Goal: Transaction & Acquisition: Purchase product/service

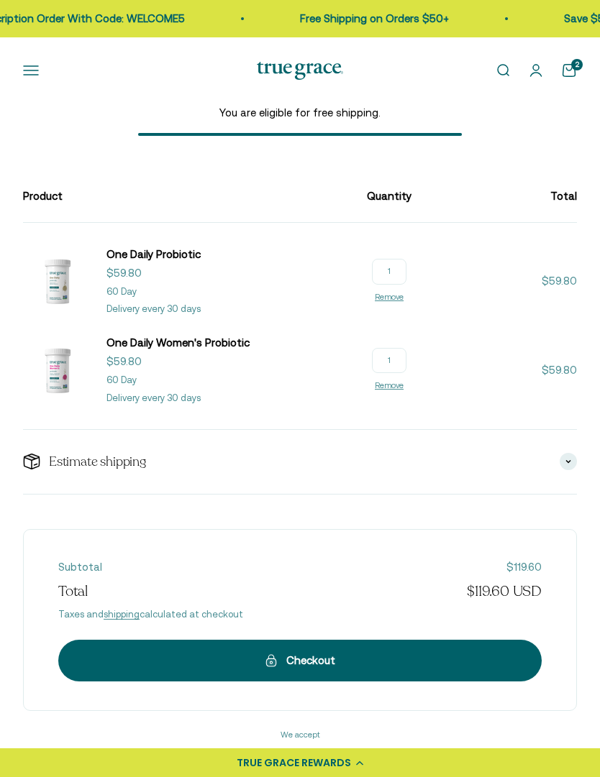
scroll to position [78, 0]
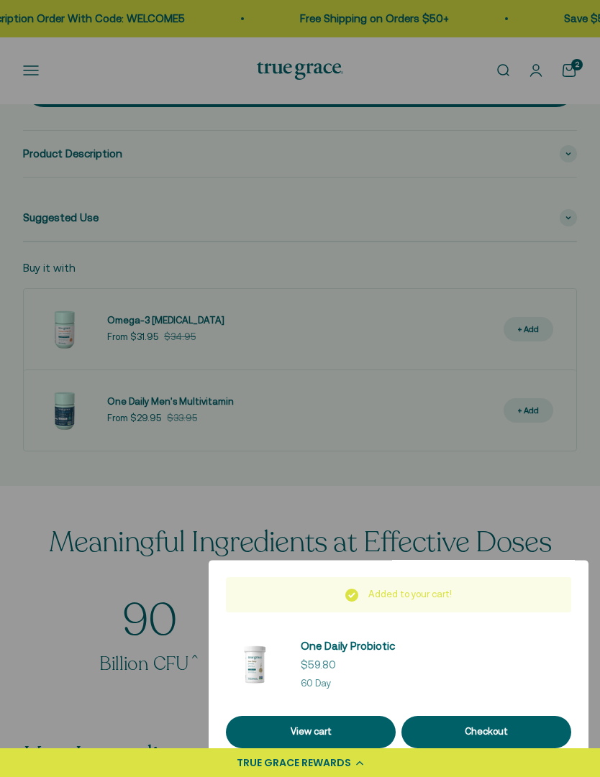
scroll to position [0, 601]
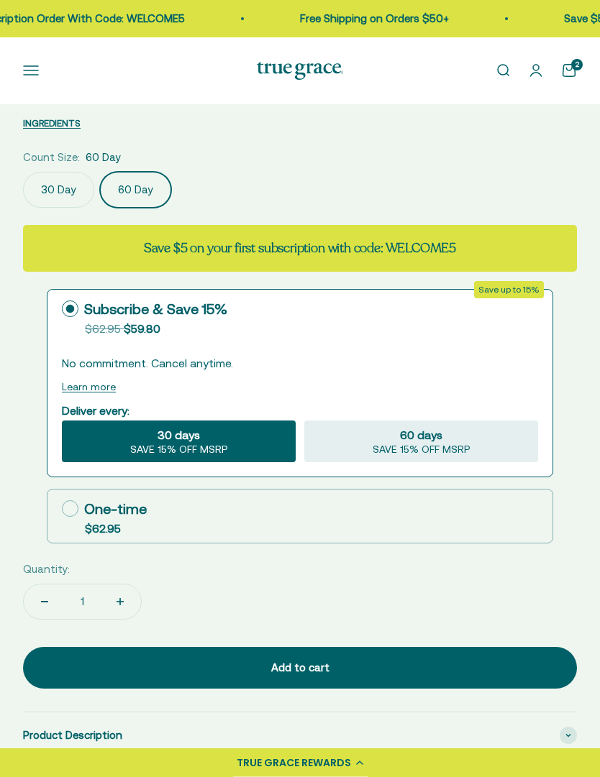
scroll to position [768, 0]
click at [72, 507] on icon at bounding box center [70, 509] width 17 height 17
click at [62, 509] on input "One-time $62.95" at bounding box center [61, 509] width 1 height 1
radio input "true"
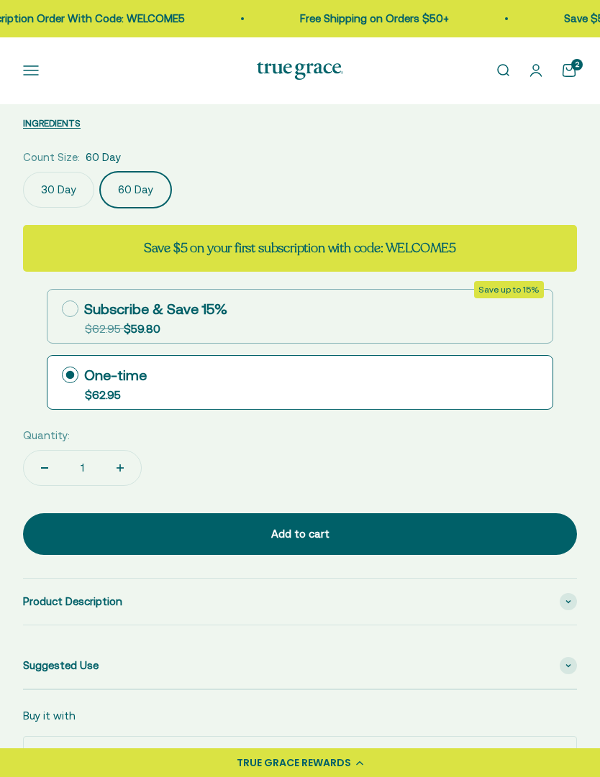
click at [414, 527] on div "Add to cart" at bounding box center [300, 534] width 496 height 17
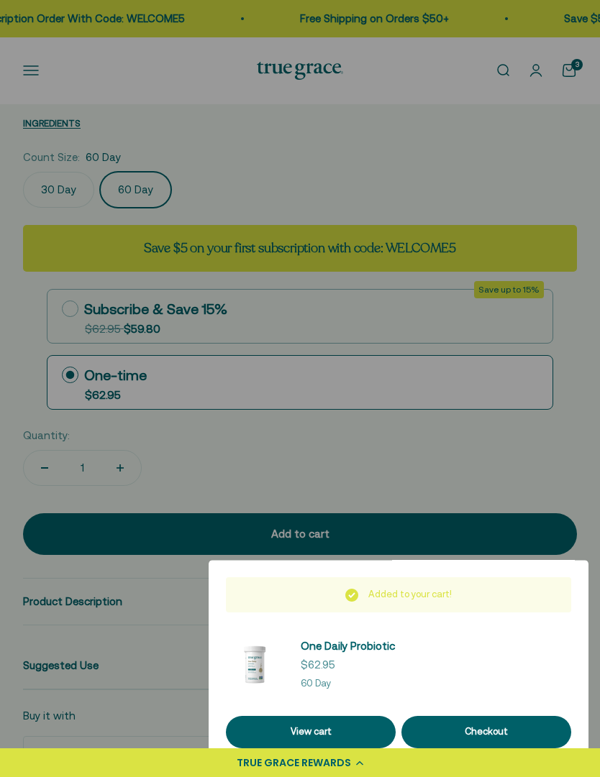
click at [355, 749] on link "View cart" at bounding box center [311, 732] width 170 height 32
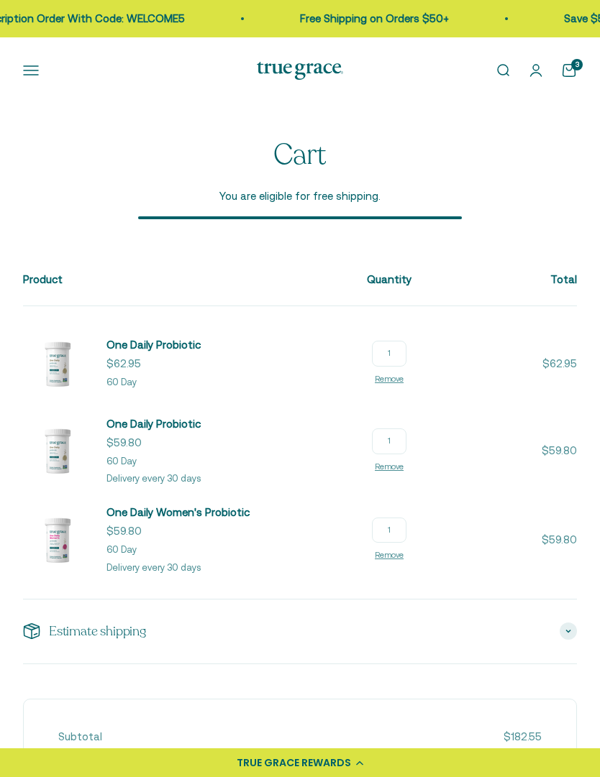
click at [403, 559] on link "Remove" at bounding box center [389, 555] width 29 height 9
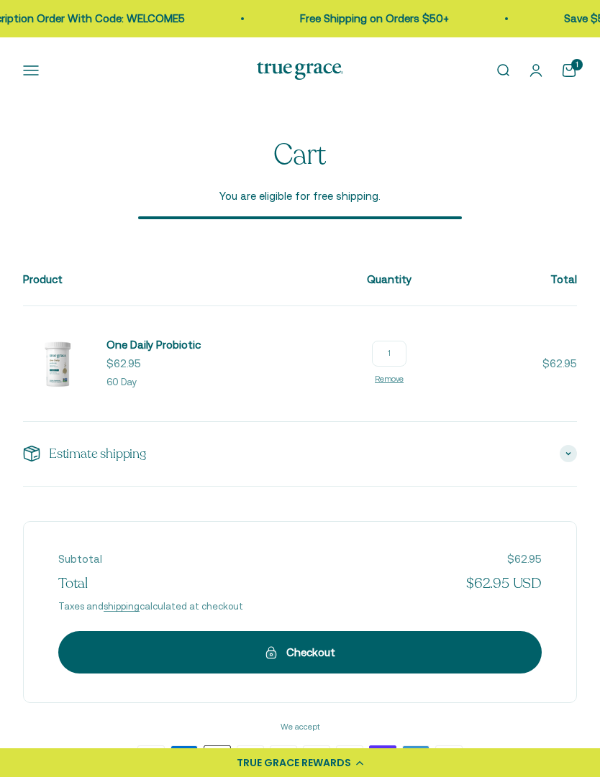
click at [37, 70] on button "Open navigation menu" at bounding box center [31, 71] width 16 height 16
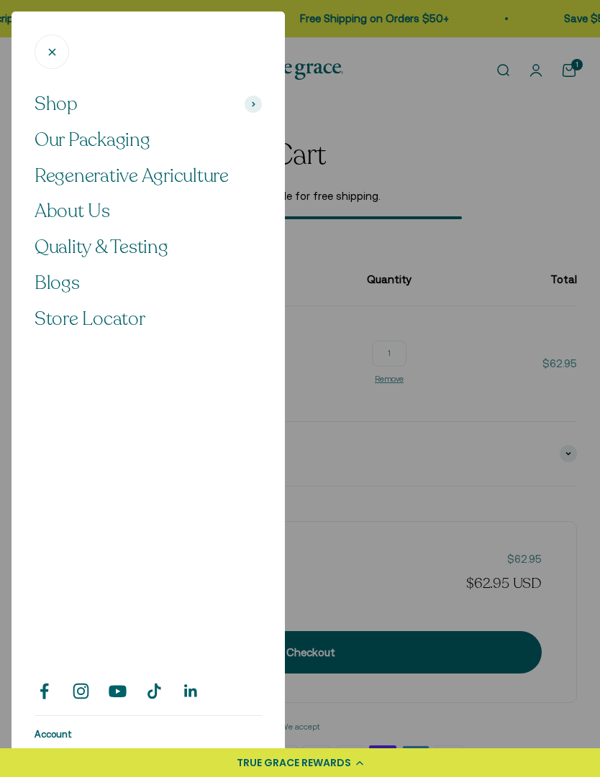
click at [70, 103] on span "Shop" at bounding box center [56, 104] width 43 height 24
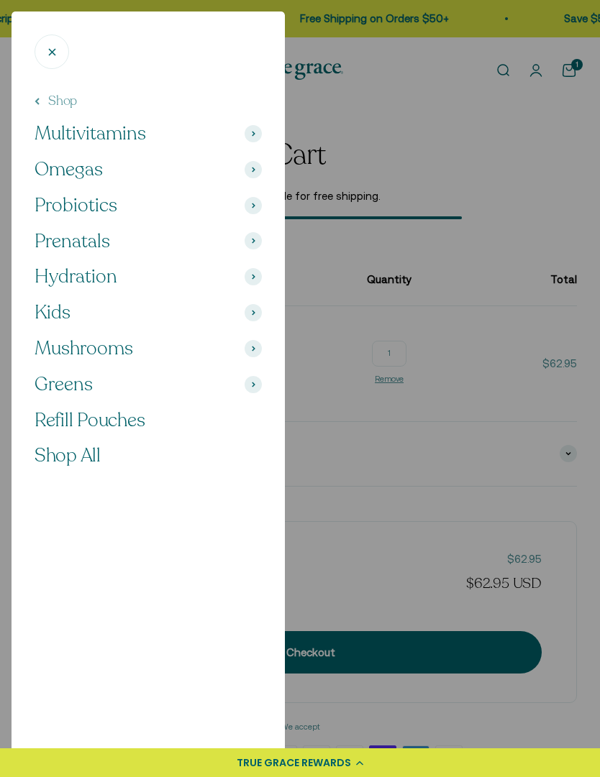
click at [127, 205] on button "Probiotics" at bounding box center [148, 205] width 227 height 24
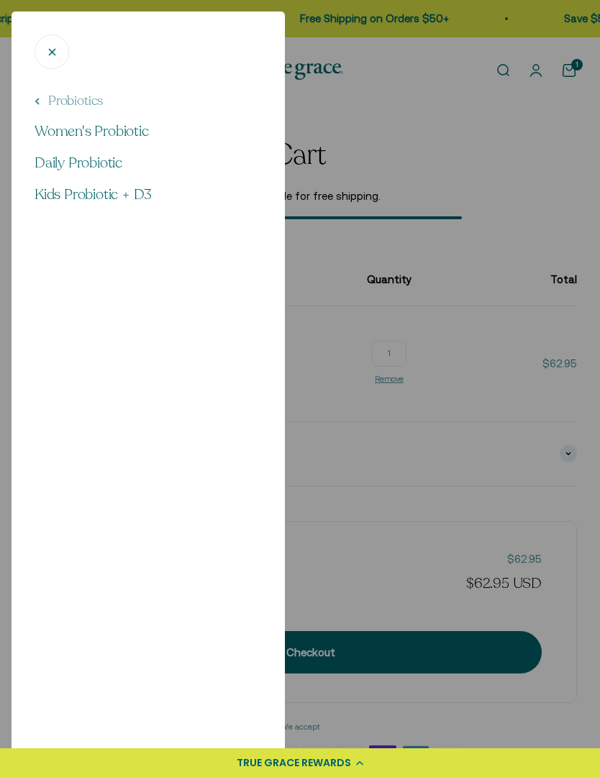
click at [142, 132] on span "Women's Probiotic" at bounding box center [92, 131] width 114 height 19
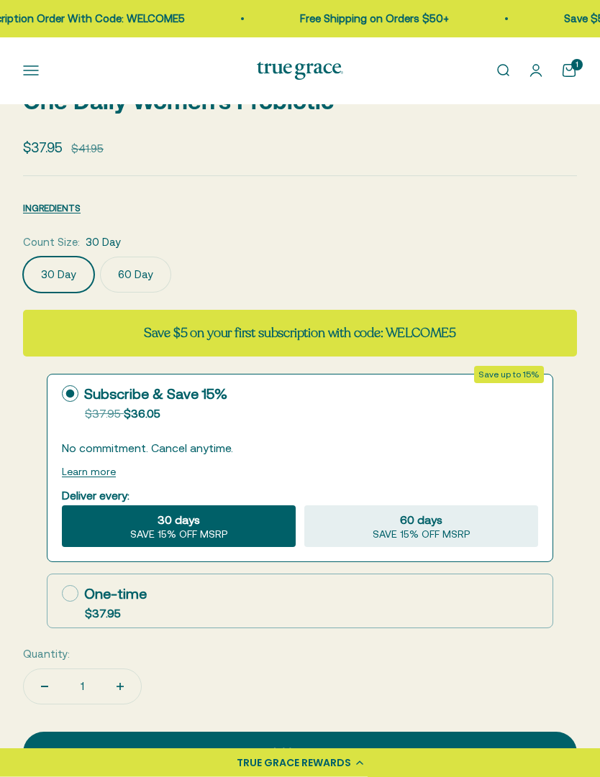
scroll to position [685, 0]
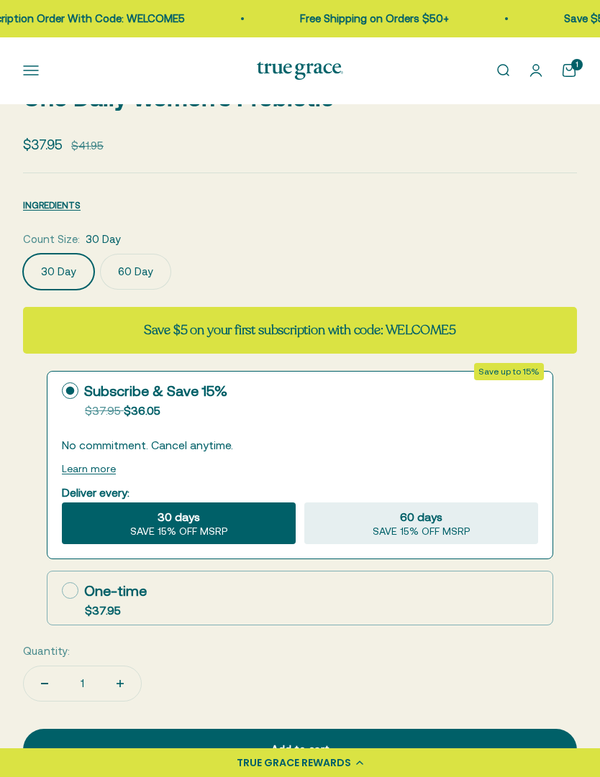
click at [134, 275] on label "60 Day" at bounding box center [135, 273] width 71 height 36
click at [23, 255] on input "60 Day" at bounding box center [22, 254] width 1 height 1
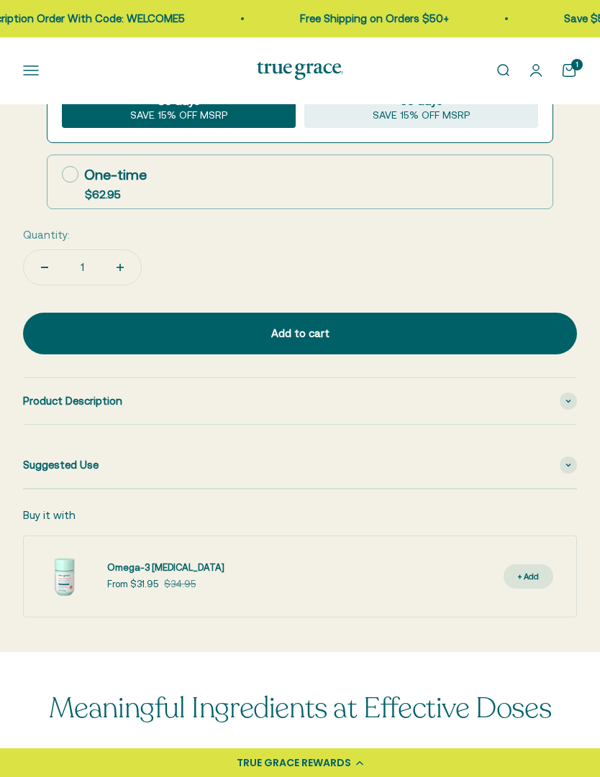
scroll to position [1111, 0]
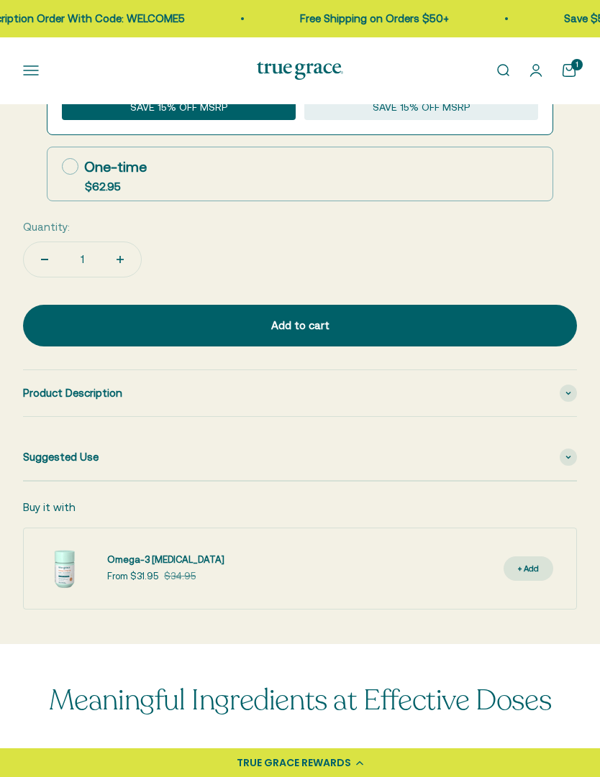
click at [409, 320] on div "Add to cart" at bounding box center [300, 325] width 496 height 17
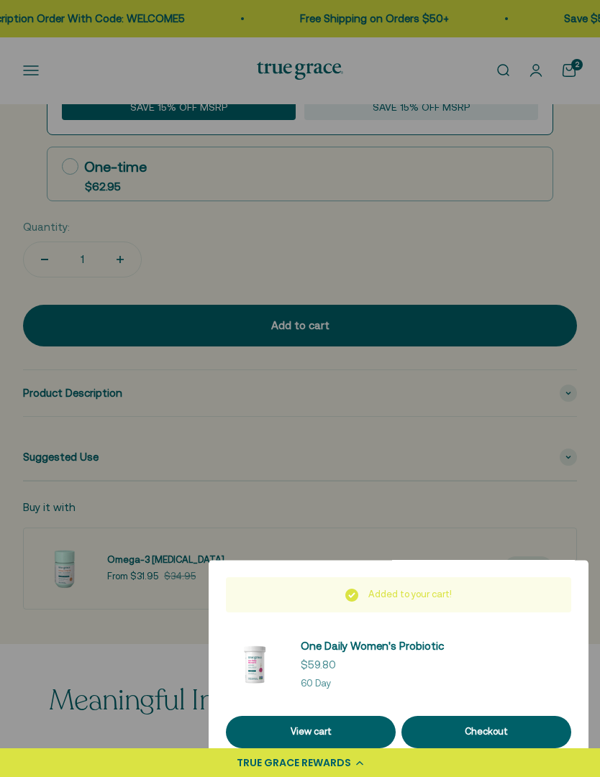
click at [365, 749] on link "View cart" at bounding box center [311, 732] width 170 height 32
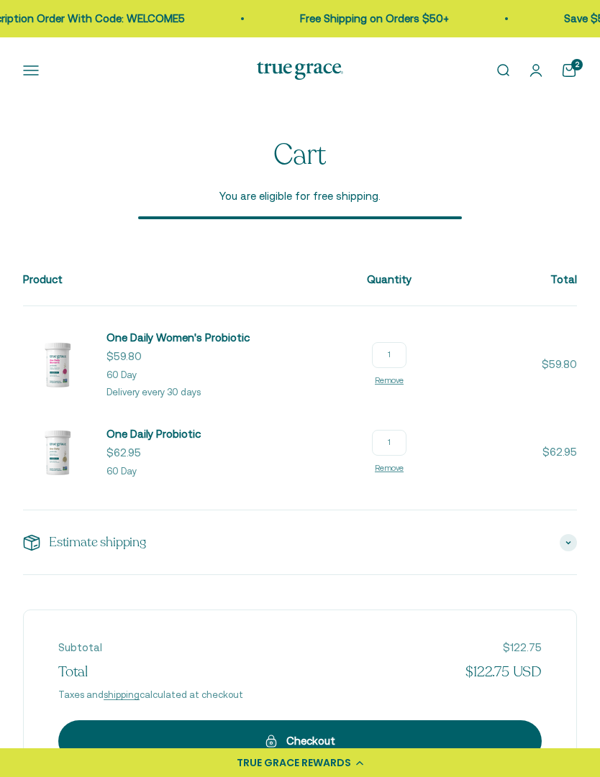
click at [403, 383] on link "Remove" at bounding box center [389, 380] width 29 height 9
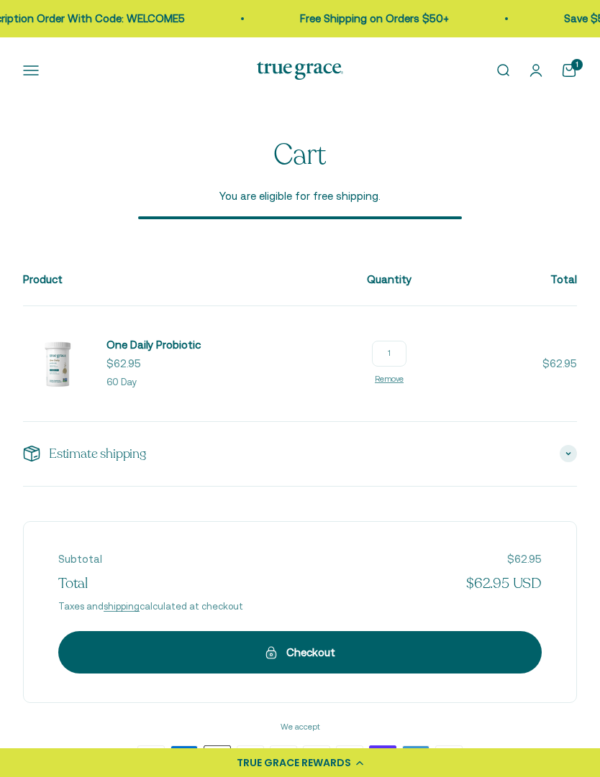
click at [35, 76] on button "Open navigation menu" at bounding box center [31, 71] width 16 height 16
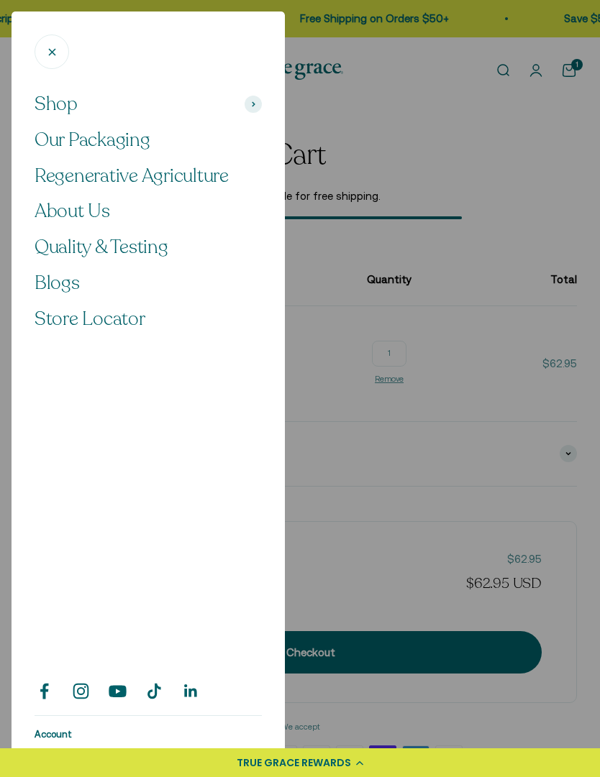
click at [73, 104] on span "Shop" at bounding box center [56, 104] width 43 height 24
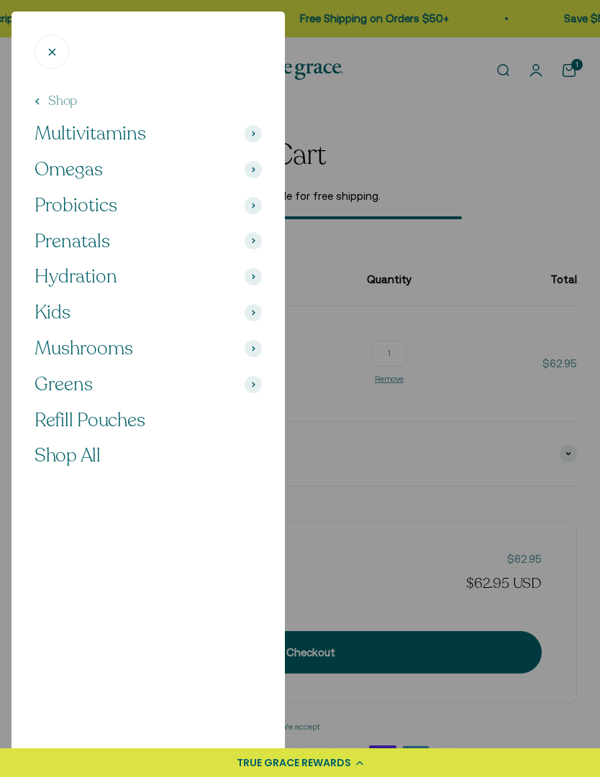
click at [96, 207] on span "Probiotics" at bounding box center [76, 205] width 83 height 24
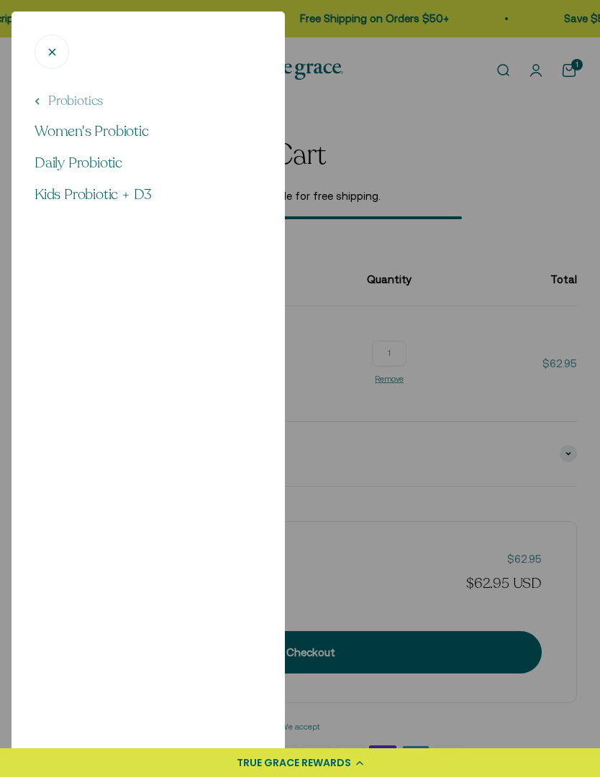
click at [136, 129] on span "Women's Probiotic" at bounding box center [92, 131] width 114 height 19
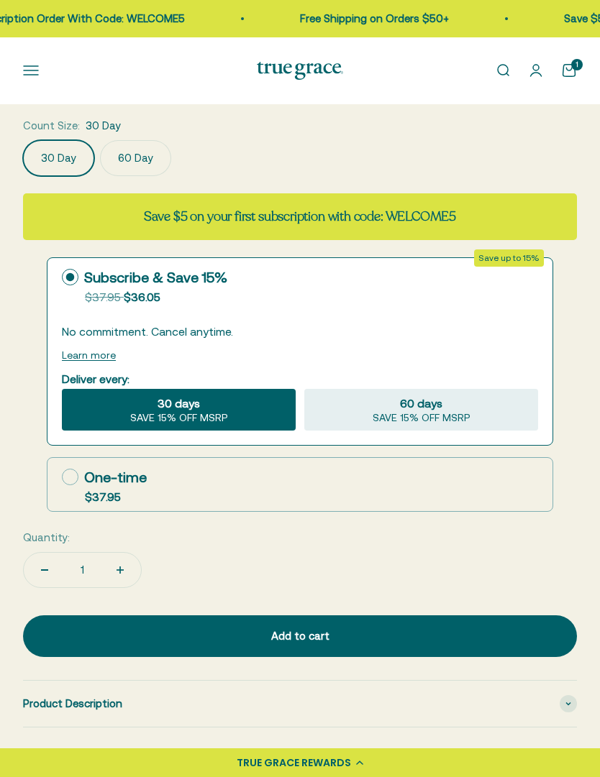
scroll to position [800, 0]
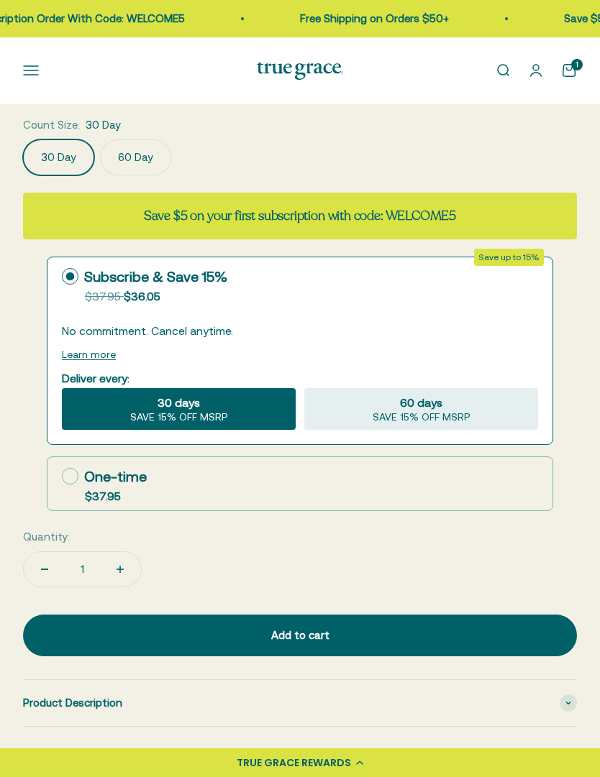
click at [71, 477] on icon at bounding box center [70, 477] width 17 height 17
click at [62, 477] on input "One-time $37.95" at bounding box center [61, 477] width 1 height 1
radio input "true"
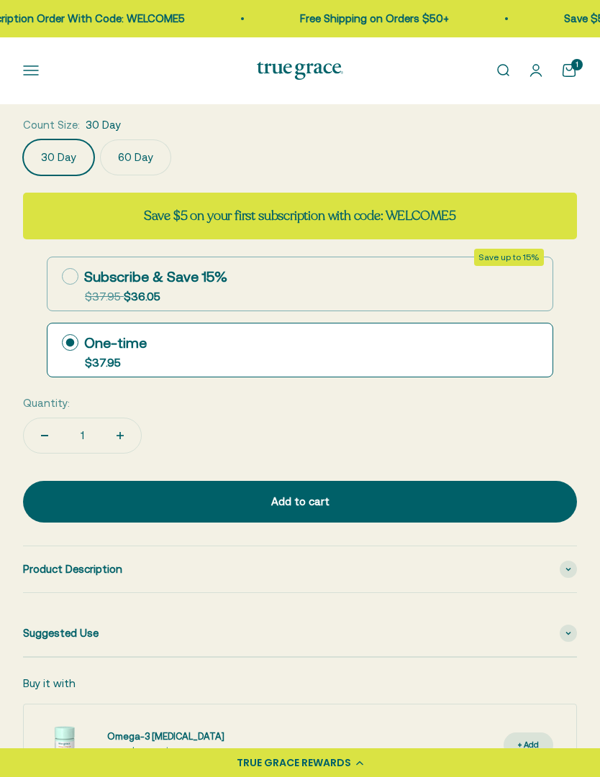
click at [414, 493] on div "Add to cart" at bounding box center [300, 501] width 496 height 17
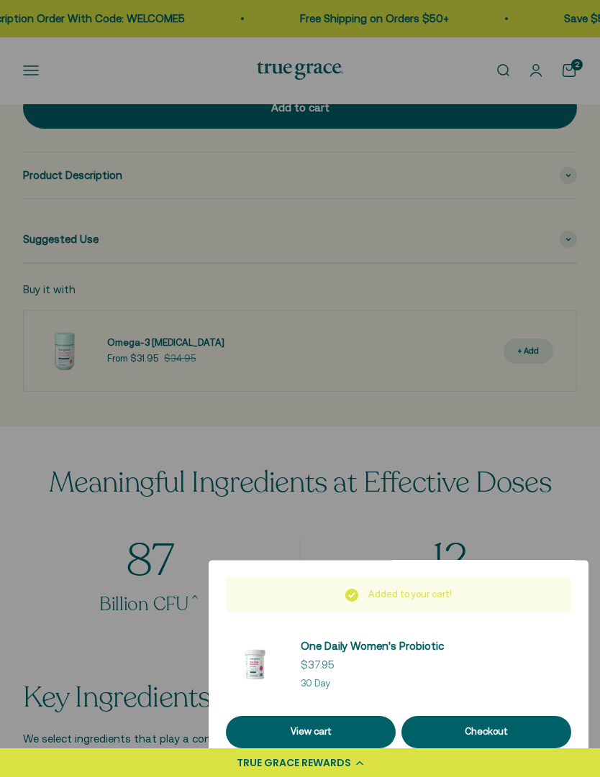
scroll to position [1197, 0]
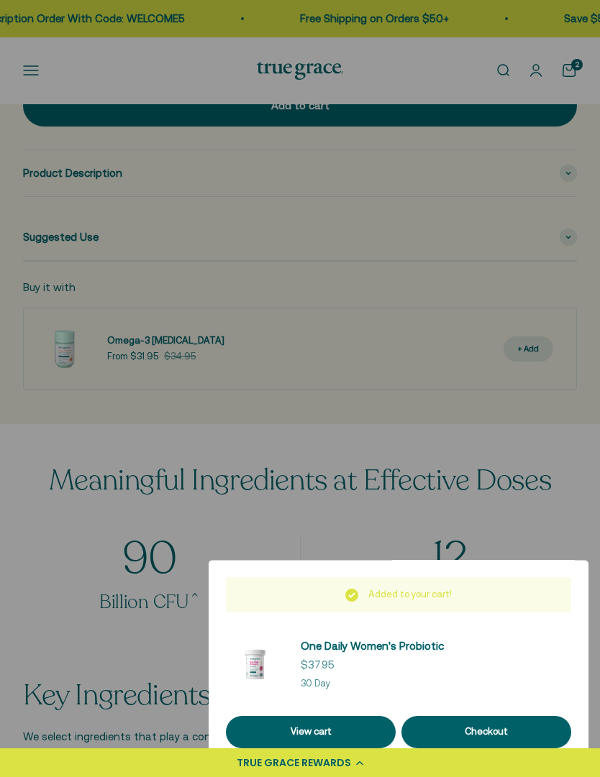
click at [355, 749] on link "View cart" at bounding box center [311, 732] width 170 height 32
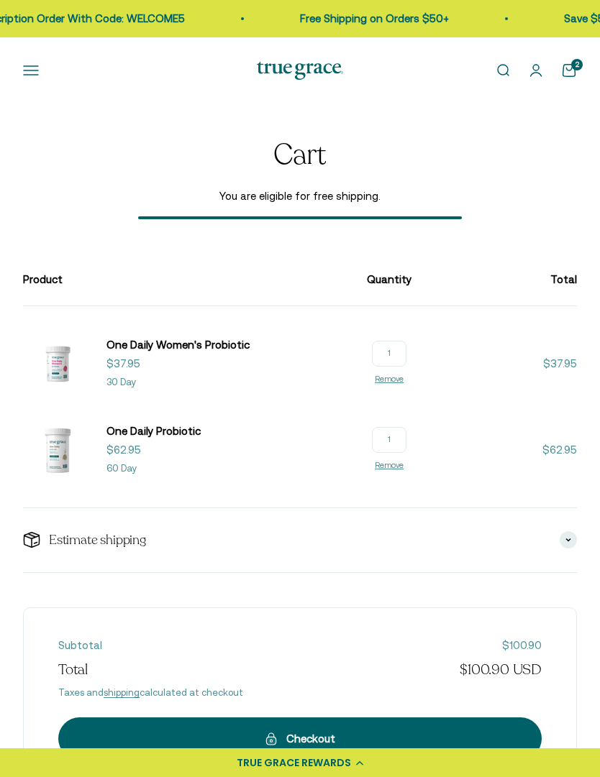
click at [156, 350] on span "One Daily Women's Probiotic" at bounding box center [177, 345] width 143 height 12
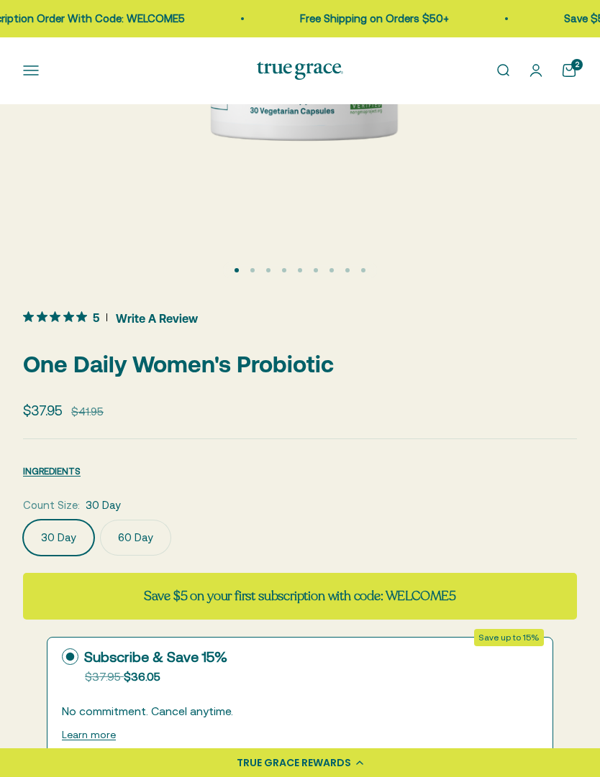
scroll to position [419, 0]
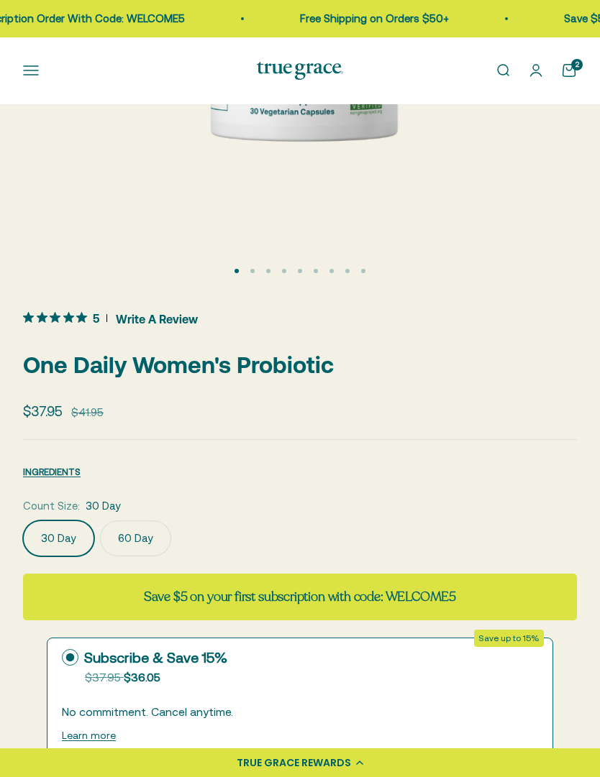
click at [140, 537] on label "60 Day" at bounding box center [135, 539] width 71 height 36
click at [23, 521] on input "60 Day" at bounding box center [22, 521] width 1 height 1
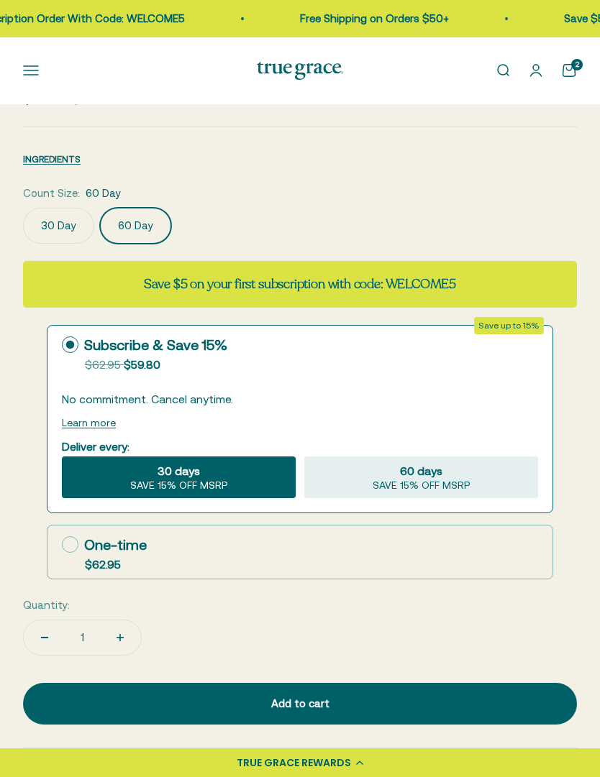
scroll to position [732, 0]
click at [77, 544] on icon at bounding box center [70, 545] width 17 height 17
click at [62, 544] on input "One-time $62.95" at bounding box center [61, 544] width 1 height 1
radio input "true"
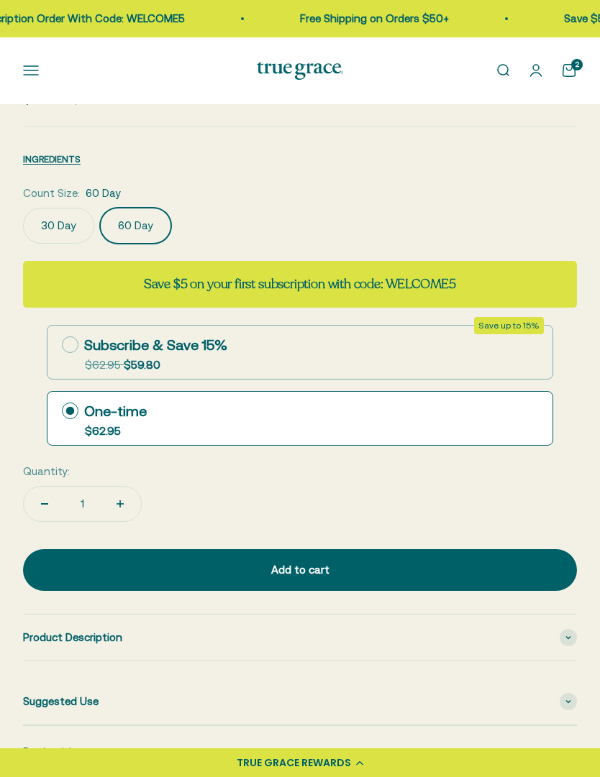
click at [380, 562] on div "Add to cart" at bounding box center [300, 570] width 496 height 17
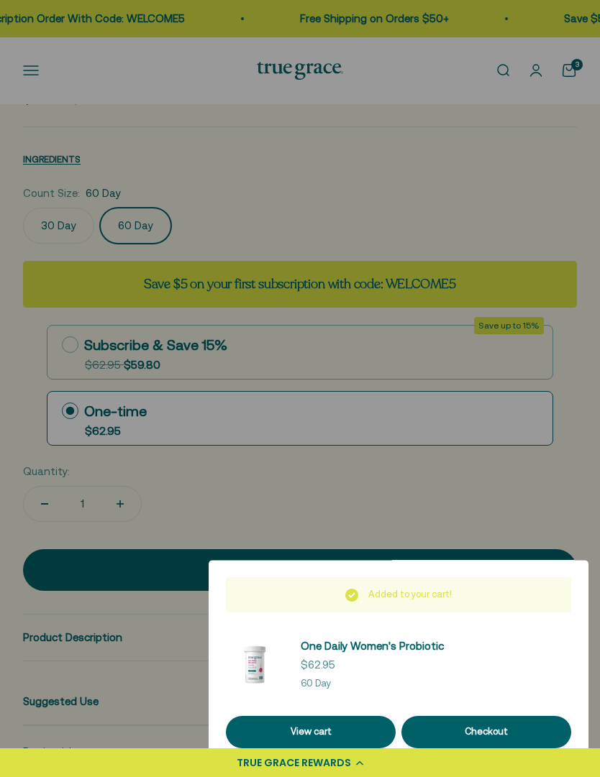
click at [357, 749] on link "View cart" at bounding box center [311, 732] width 170 height 32
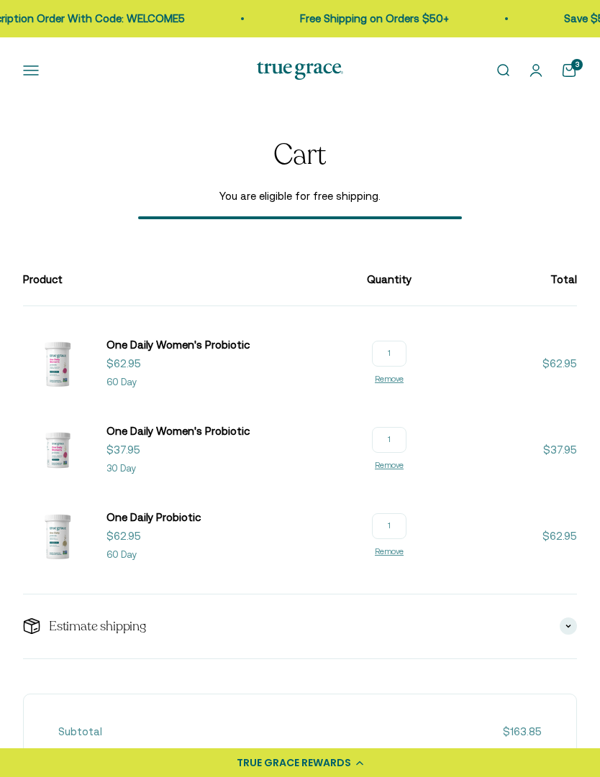
click at [403, 470] on link "Remove" at bounding box center [389, 465] width 29 height 9
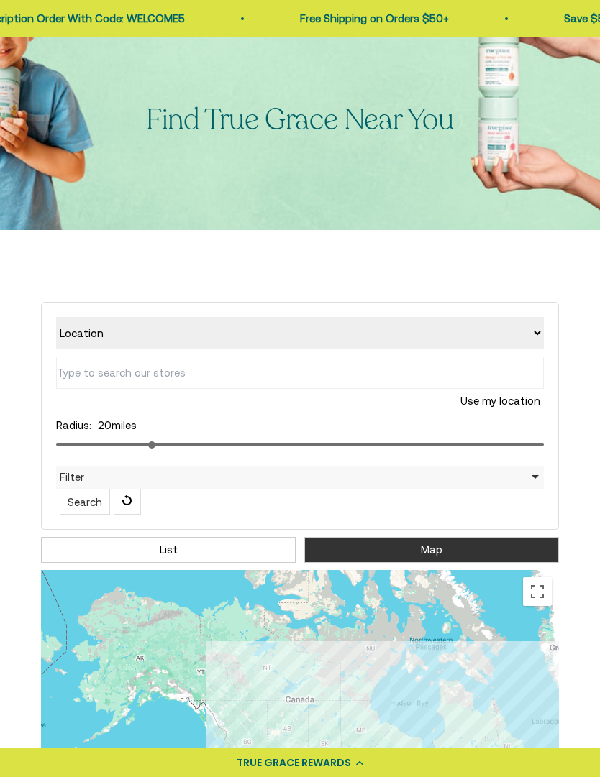
scroll to position [143, 0]
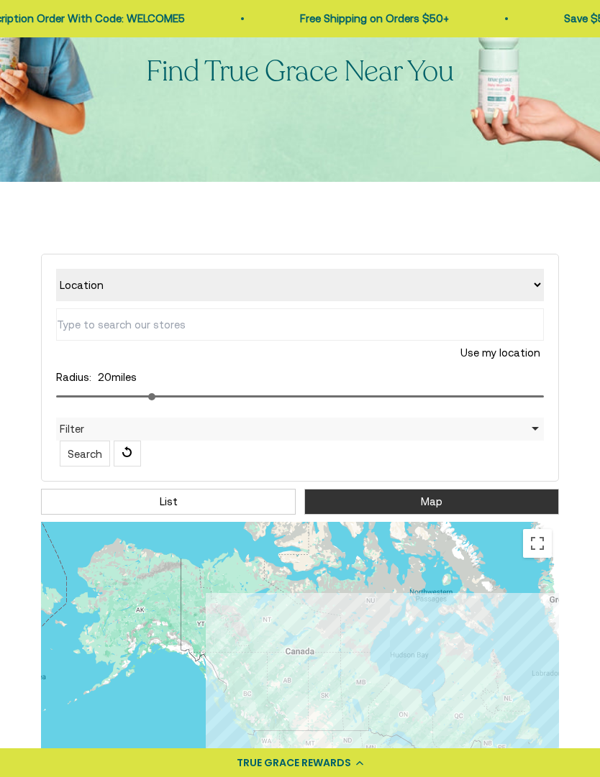
type input "29449 Millridge Rd, Pewaukee, WI 53072, USA"
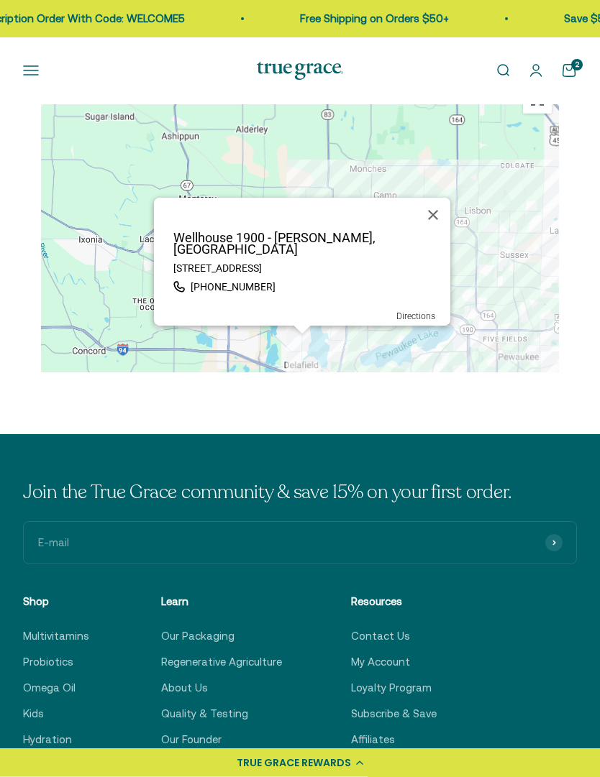
scroll to position [588, 0]
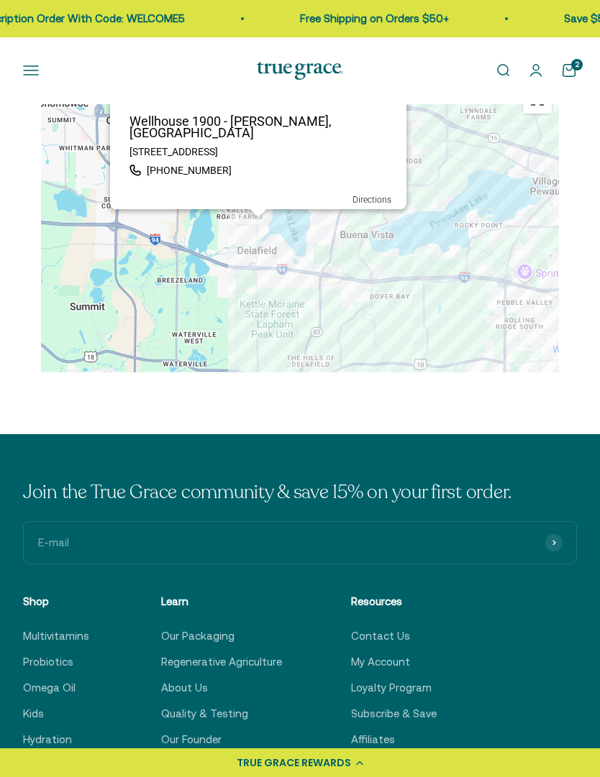
click at [372, 107] on button "Close" at bounding box center [389, 98] width 35 height 35
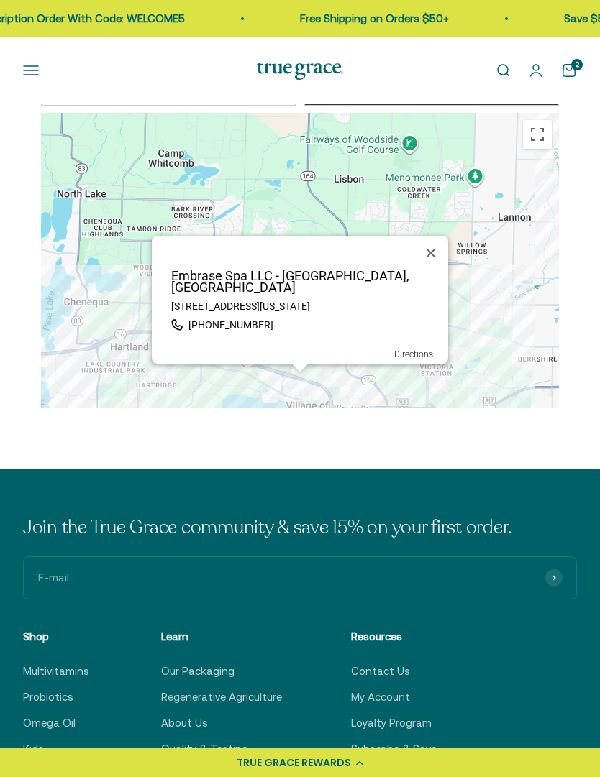
scroll to position [544, 0]
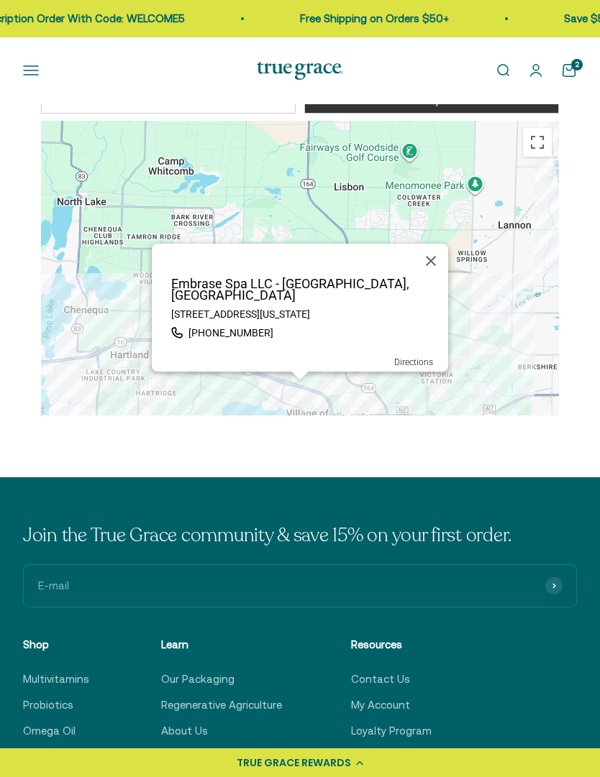
click at [428, 273] on button "Close" at bounding box center [431, 261] width 35 height 35
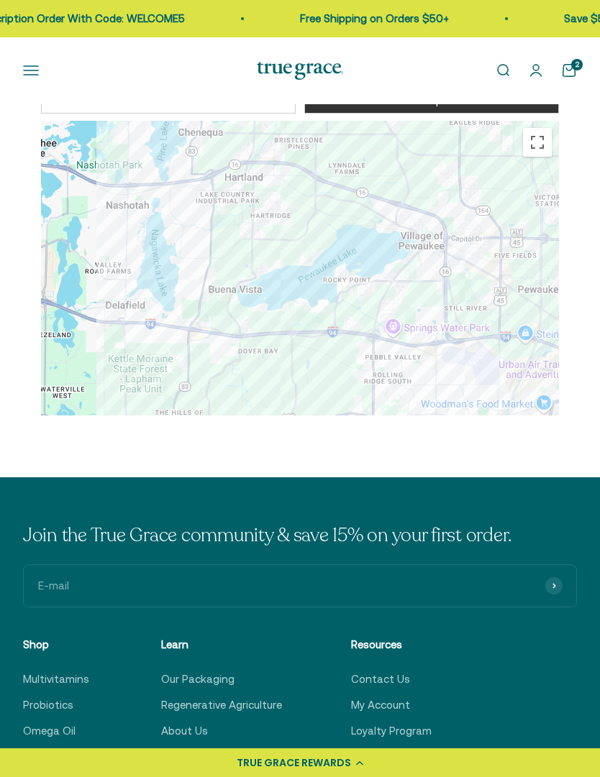
click at [39, 76] on button "Open navigation menu" at bounding box center [31, 71] width 16 height 16
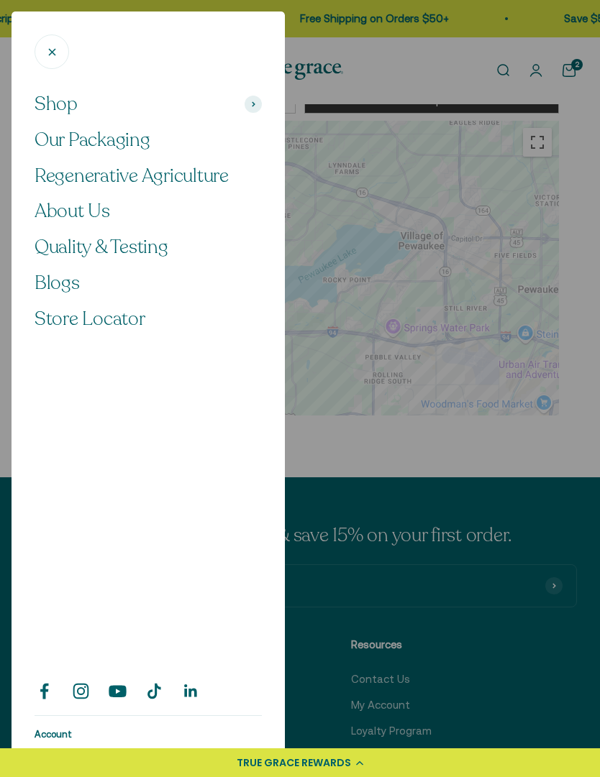
click at [132, 314] on span "Store Locator" at bounding box center [90, 318] width 111 height 25
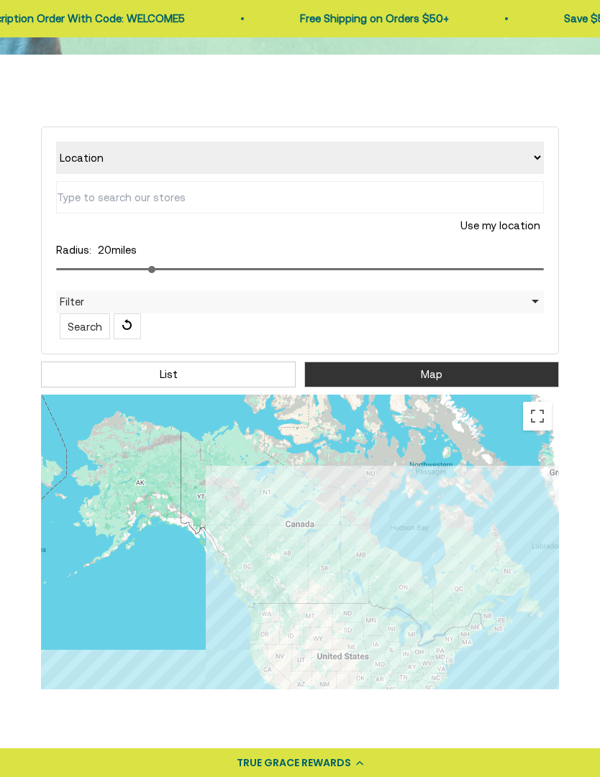
scroll to position [281, 0]
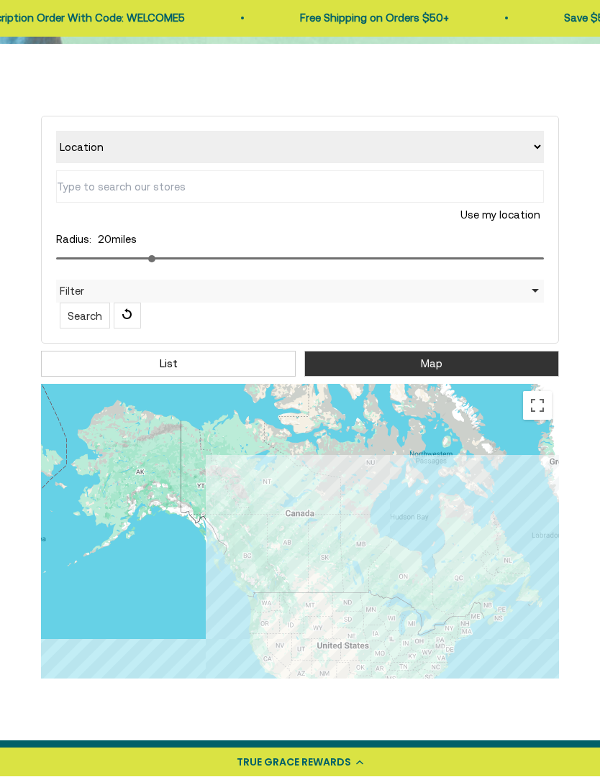
type input "[STREET_ADDRESS]"
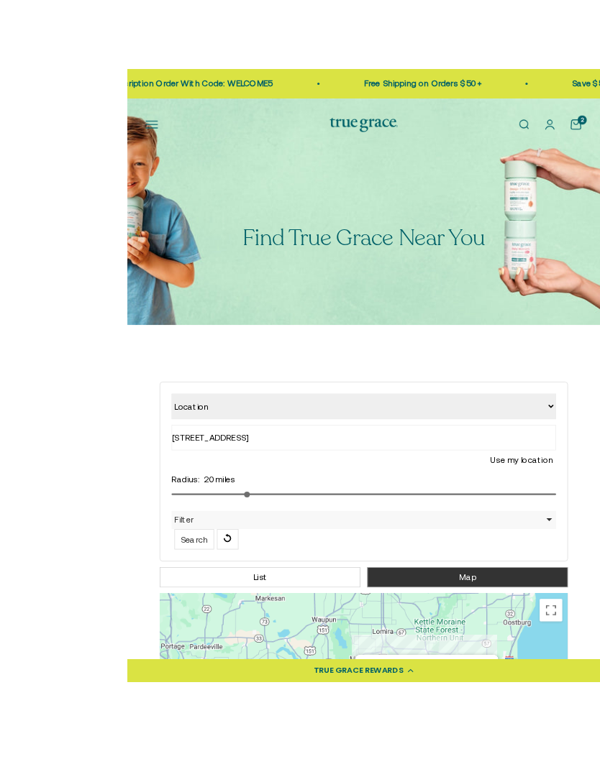
scroll to position [1, 0]
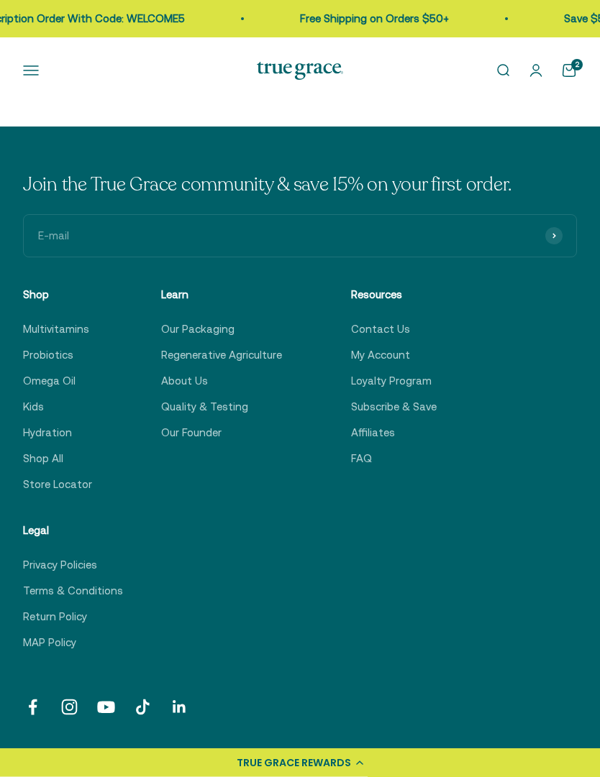
scroll to position [4343, 0]
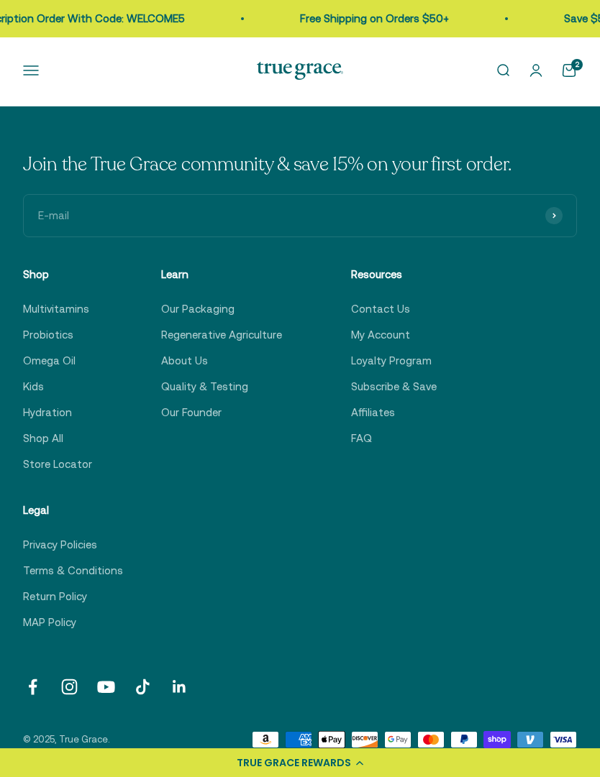
click at [418, 352] on link "Loyalty Program" at bounding box center [391, 360] width 81 height 17
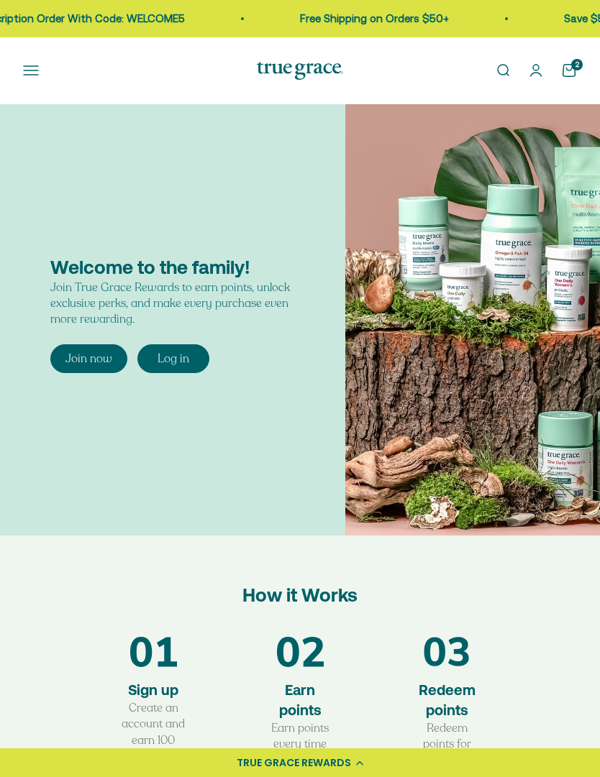
click at [87, 359] on div "Join now" at bounding box center [88, 359] width 47 height 16
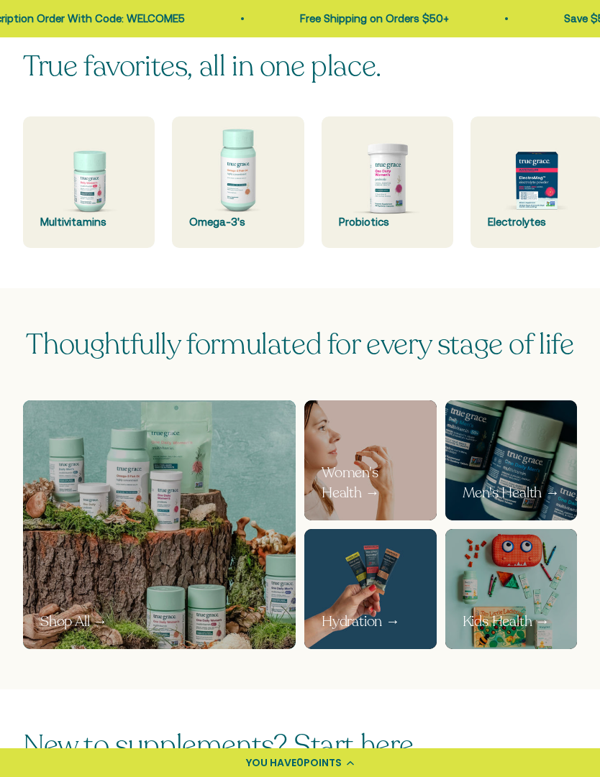
scroll to position [355, 0]
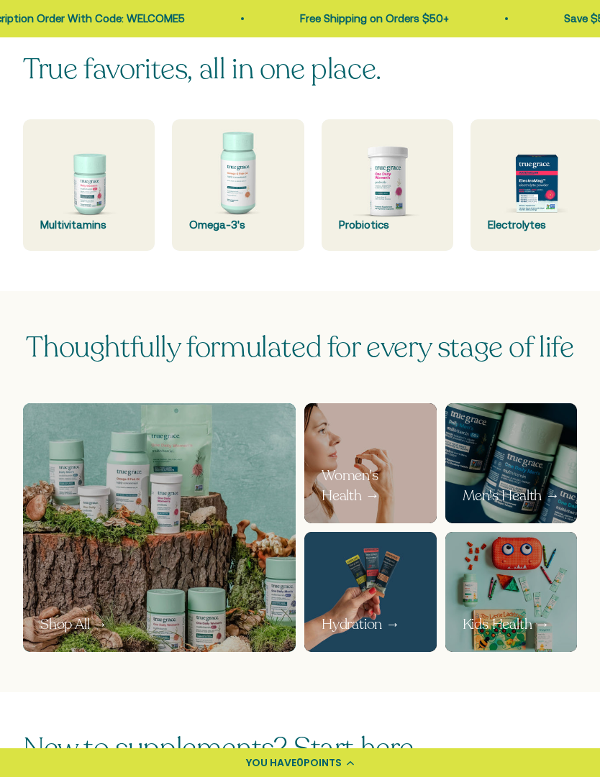
click at [395, 195] on img at bounding box center [388, 185] width 132 height 132
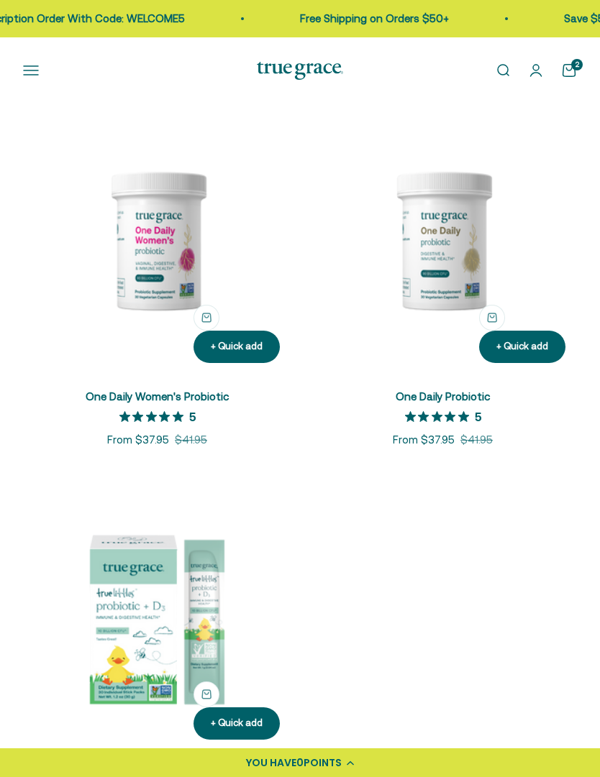
scroll to position [248, 0]
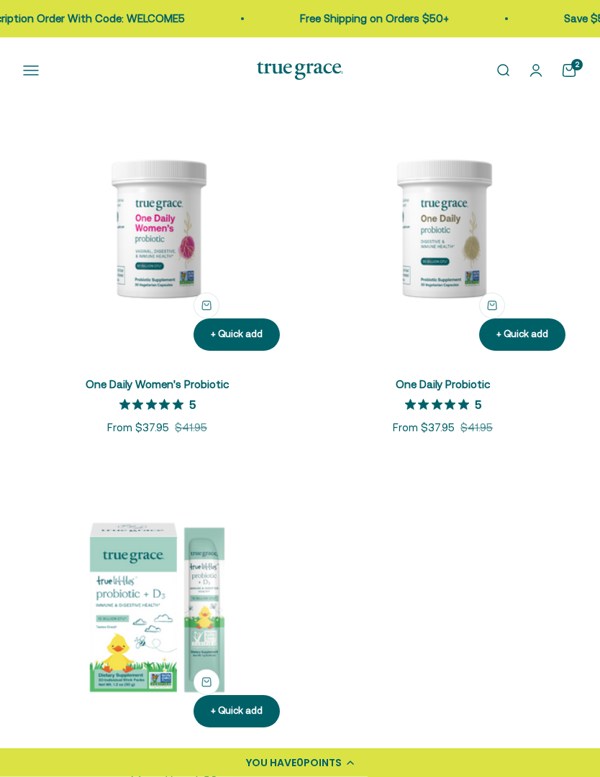
click at [172, 390] on link "One Daily Women's Probiotic" at bounding box center [157, 385] width 143 height 12
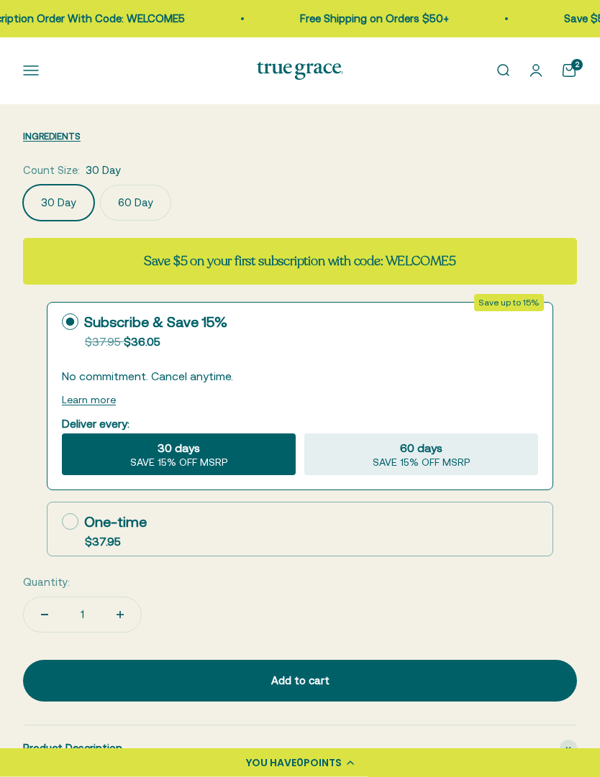
scroll to position [752, 0]
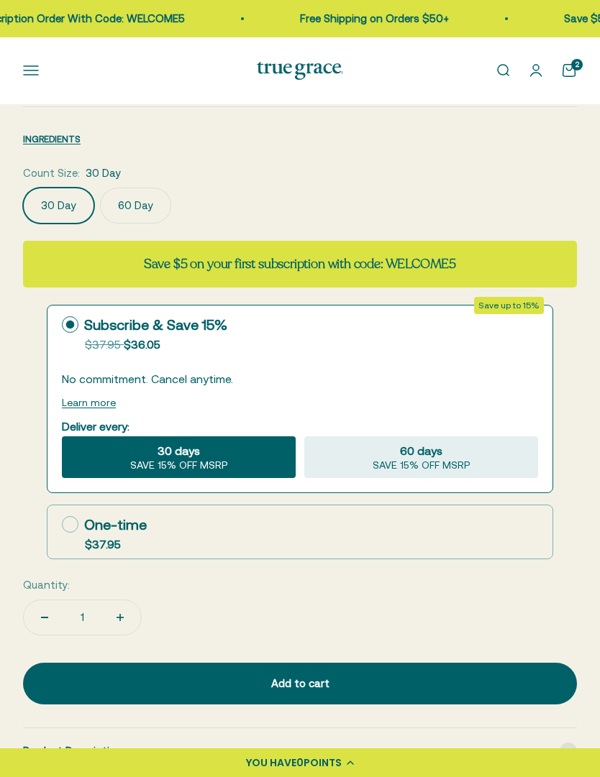
click at [439, 453] on span "60 days" at bounding box center [421, 451] width 42 height 17
click at [304, 437] on input "60 days SAVE 15% OFF MSRP" at bounding box center [304, 437] width 1 height 1
radio input "true"
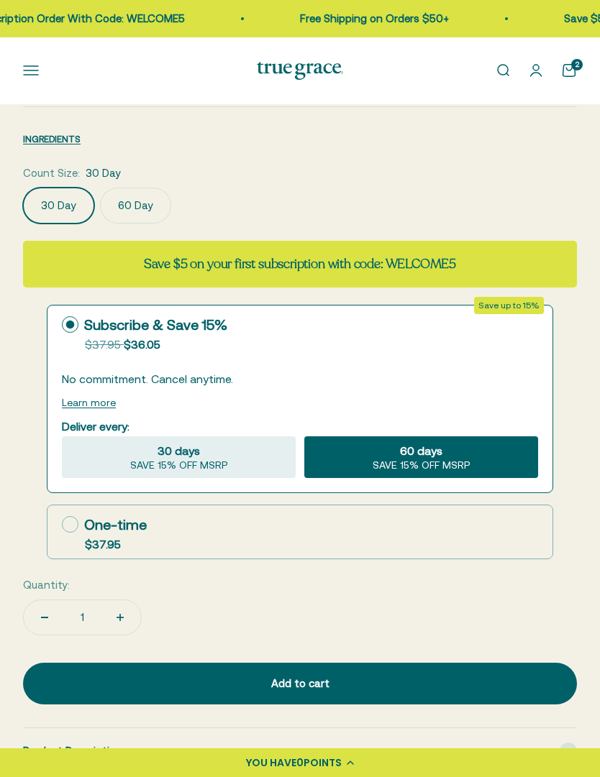
click at [148, 204] on label "60 Day" at bounding box center [135, 206] width 71 height 36
click at [23, 188] on input "60 Day" at bounding box center [22, 188] width 1 height 1
click at [414, 458] on span "60 days" at bounding box center [421, 450] width 42 height 17
click at [304, 437] on input "60 days SAVE 15% OFF MSRP" at bounding box center [304, 436] width 1 height 1
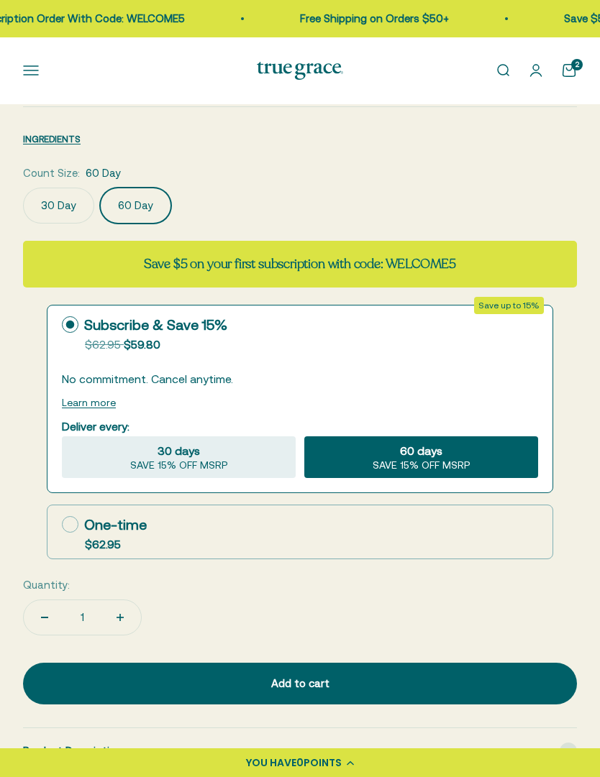
click at [77, 524] on icon at bounding box center [70, 524] width 17 height 17
click at [62, 524] on input "One-time $62.95" at bounding box center [61, 524] width 1 height 1
radio input "true"
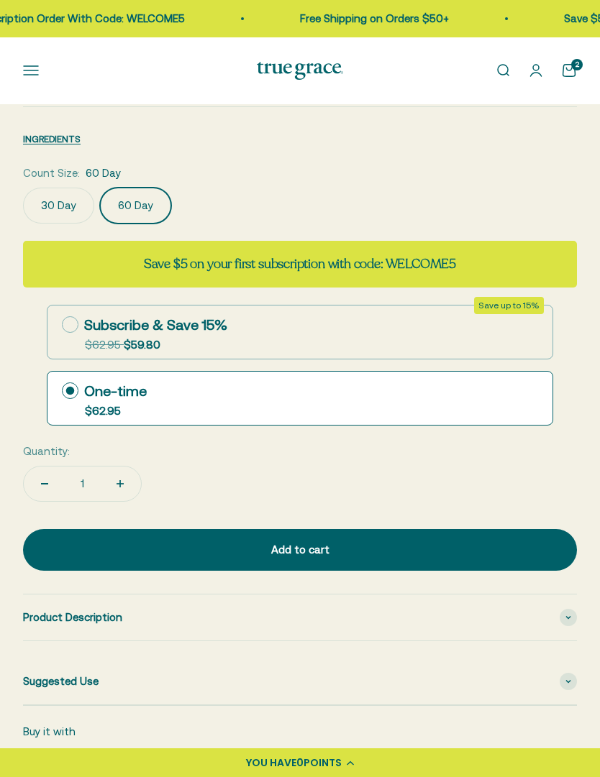
click at [393, 544] on div "Add to cart" at bounding box center [300, 550] width 496 height 17
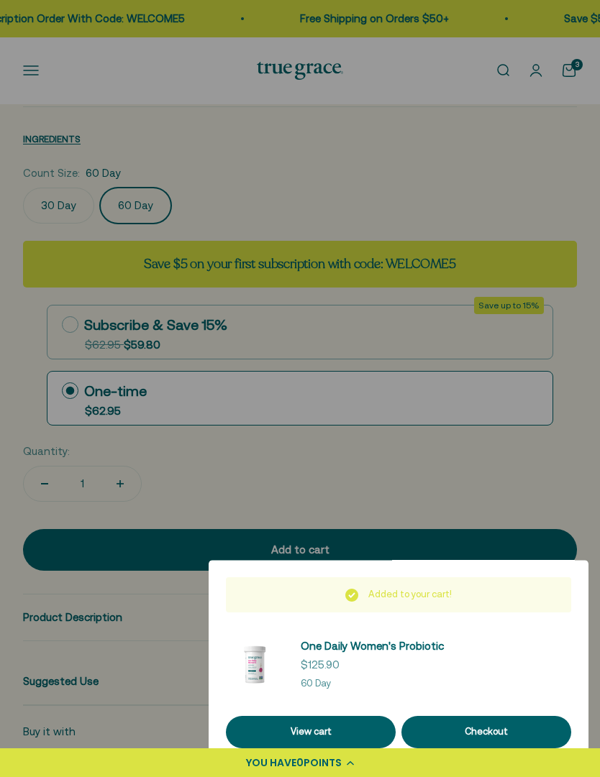
click at [355, 749] on link "View cart" at bounding box center [311, 732] width 170 height 32
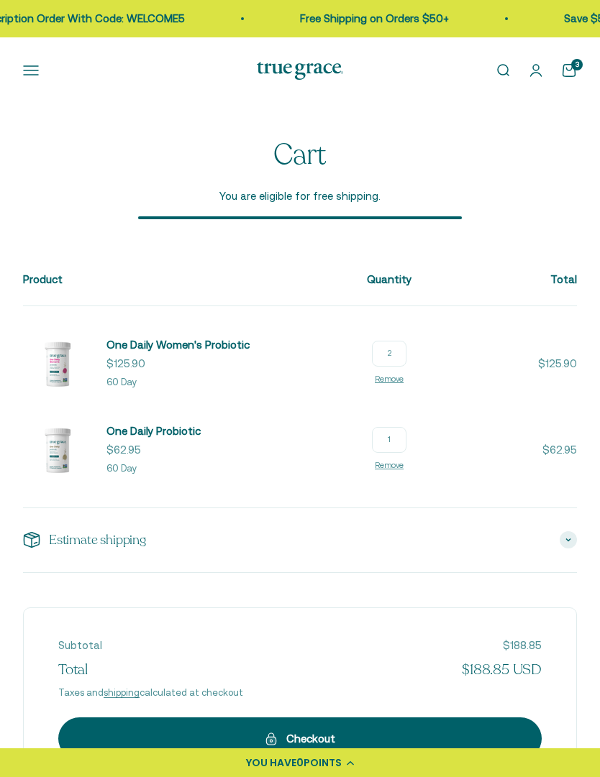
click at [406, 353] on input "2" at bounding box center [389, 354] width 35 height 26
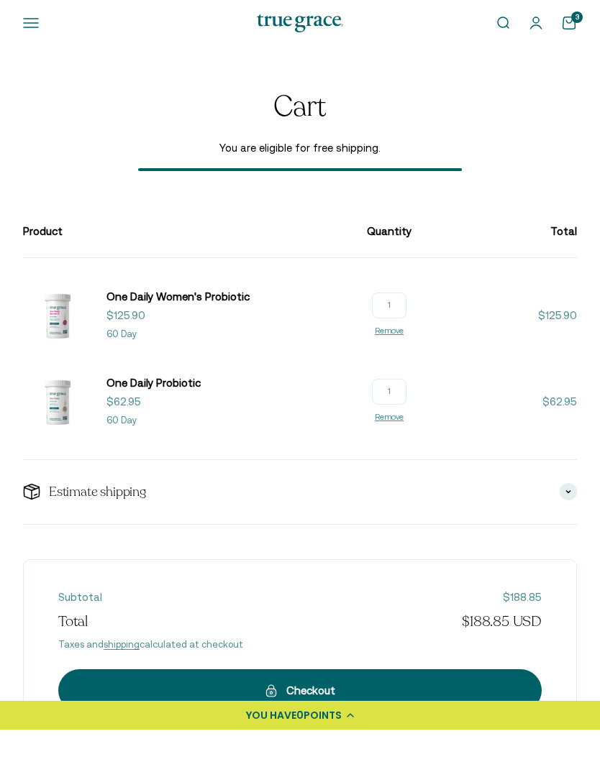
type input "1"
click at [327, 362] on td "One Daily Women's Probiotic Sale price $125.90 60 Day 2 Remove" at bounding box center [189, 361] width 332 height 110
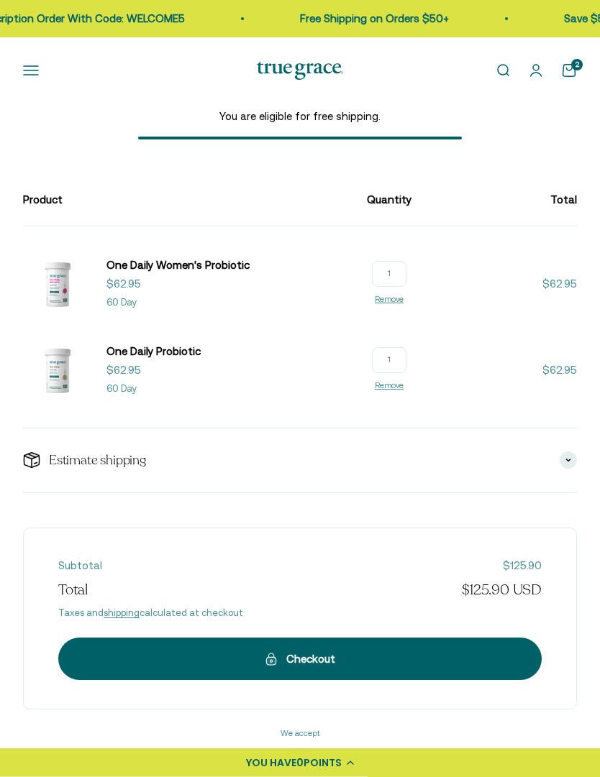
scroll to position [83, 0]
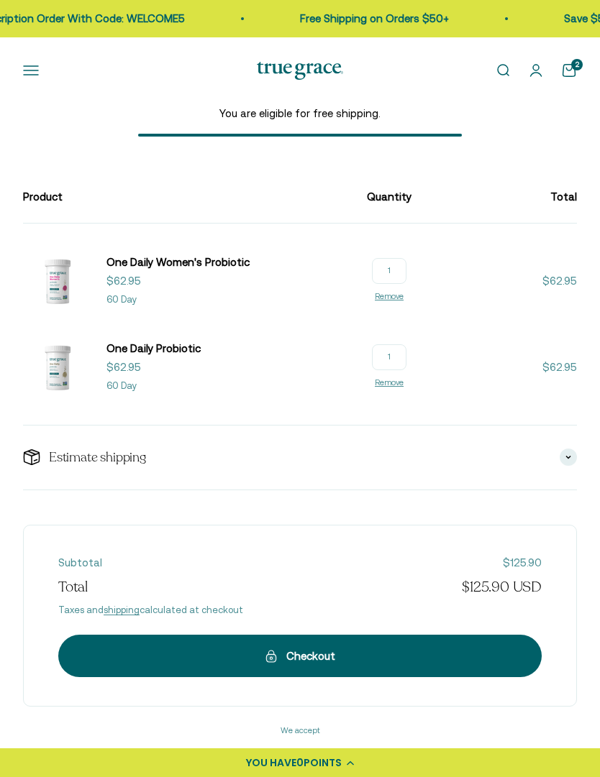
click at [570, 456] on icon at bounding box center [568, 457] width 6 height 4
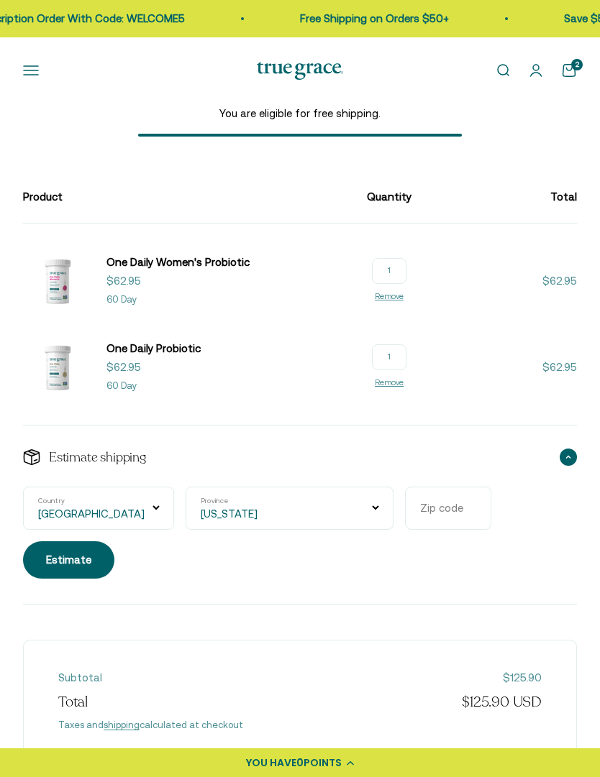
click at [405, 510] on input "Zip code" at bounding box center [448, 508] width 86 height 43
type input "53072"
click at [114, 542] on button "Estimate" at bounding box center [68, 560] width 91 height 37
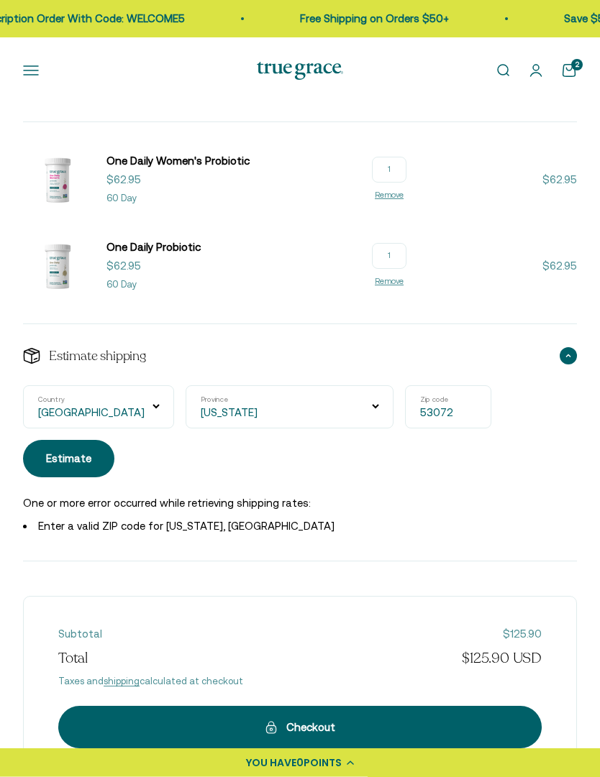
scroll to position [184, 0]
click at [296, 406] on select "[US_STATE] [US_STATE] [US_STATE] [US_STATE] [US_STATE] Armed Forces Americas Ar…" at bounding box center [290, 407] width 208 height 43
select select "[US_STATE]"
click at [91, 450] on div "Estimate" at bounding box center [68, 458] width 45 height 17
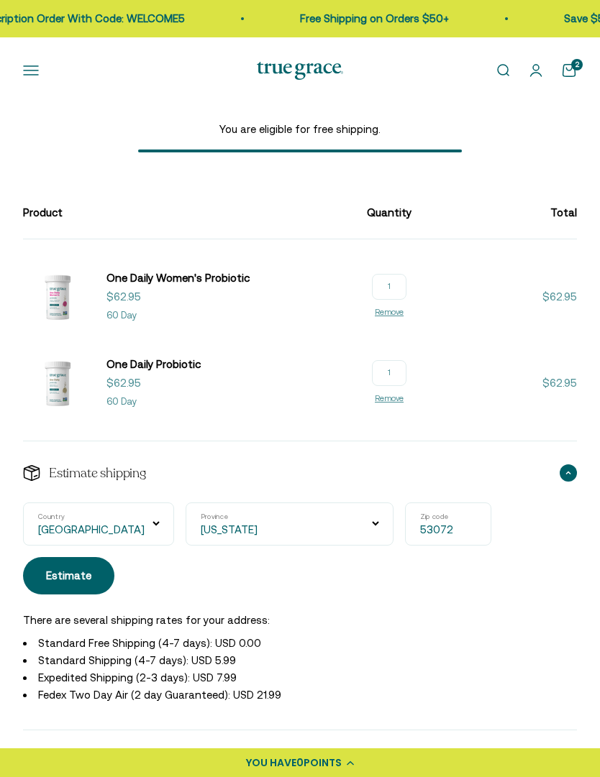
scroll to position [63, 0]
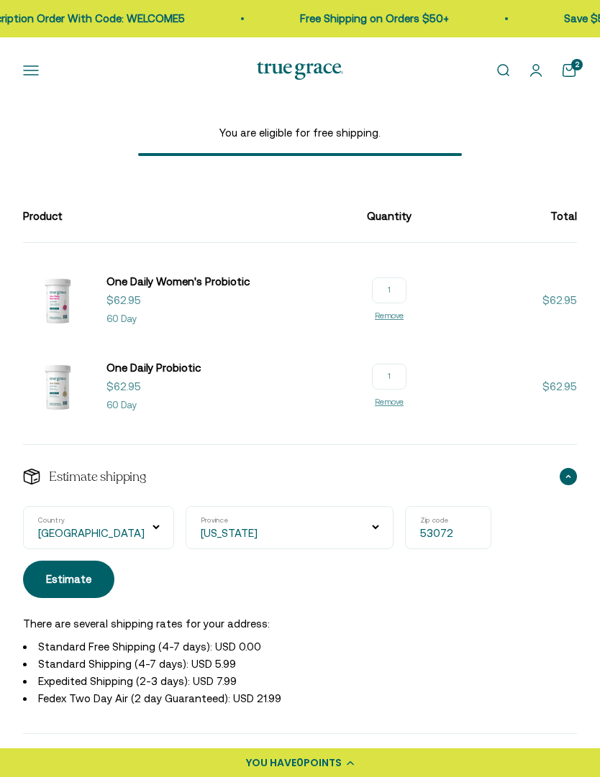
click at [405, 533] on input "53072" at bounding box center [448, 527] width 86 height 43
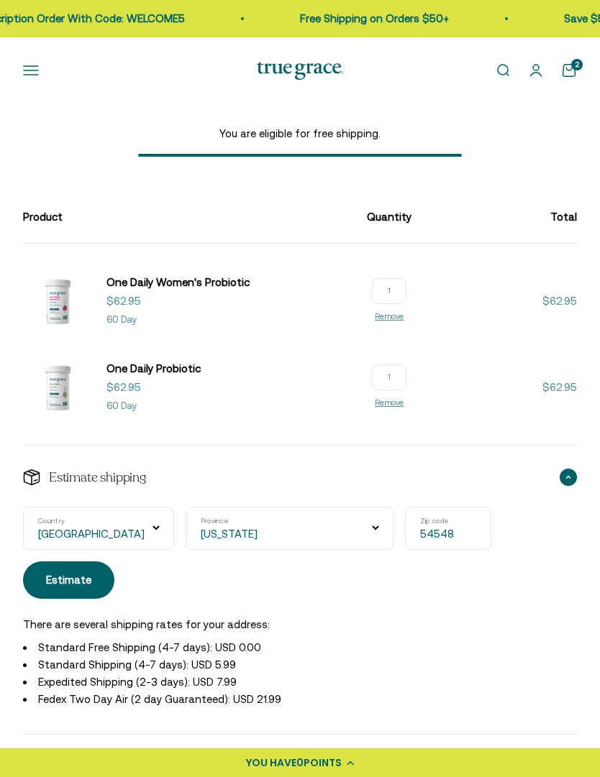
type input "54548"
click at [91, 572] on div "Estimate" at bounding box center [68, 580] width 45 height 17
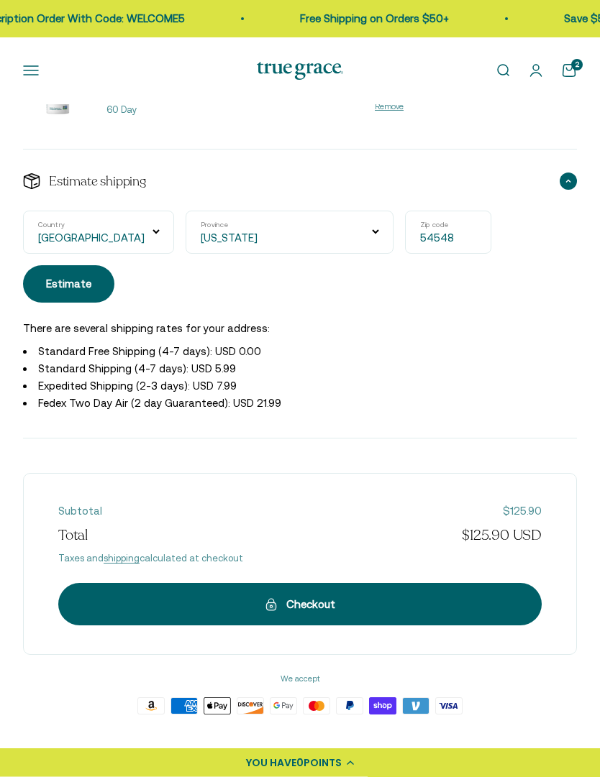
scroll to position [356, 0]
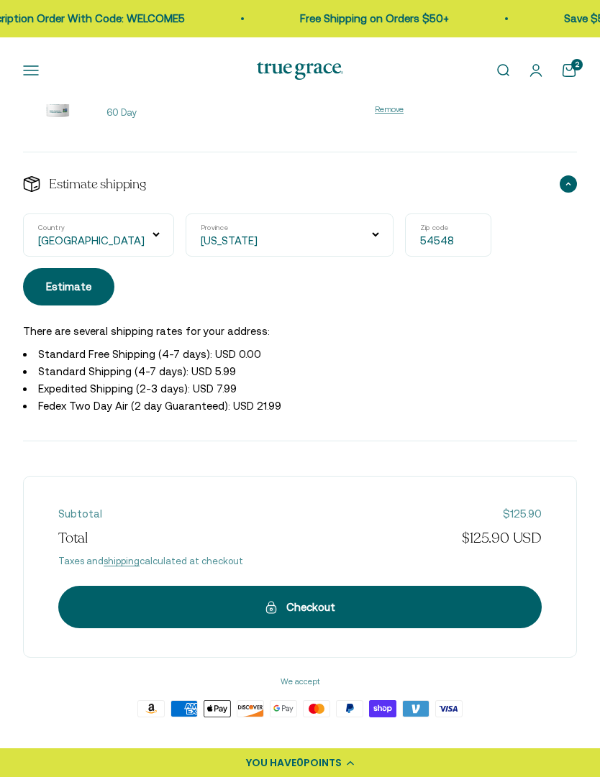
click at [427, 599] on div "Checkout" at bounding box center [300, 607] width 426 height 17
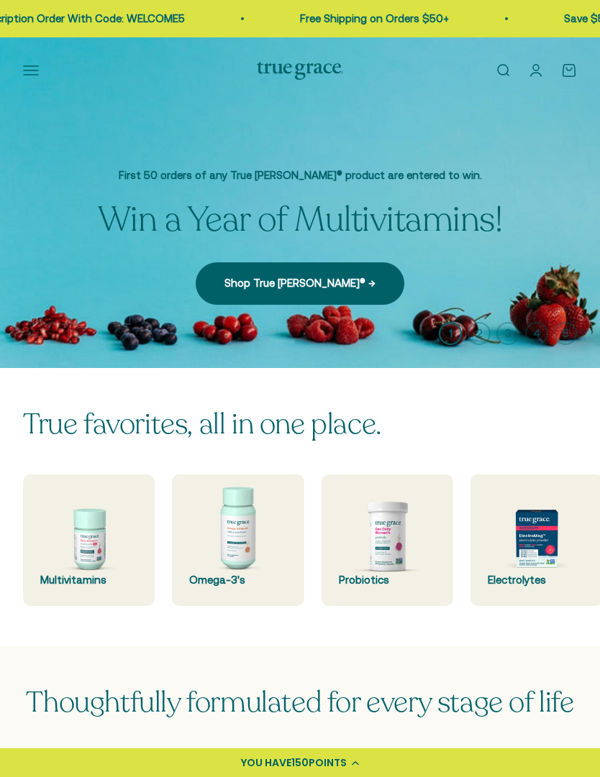
click at [539, 69] on link "Open account page" at bounding box center [536, 71] width 16 height 16
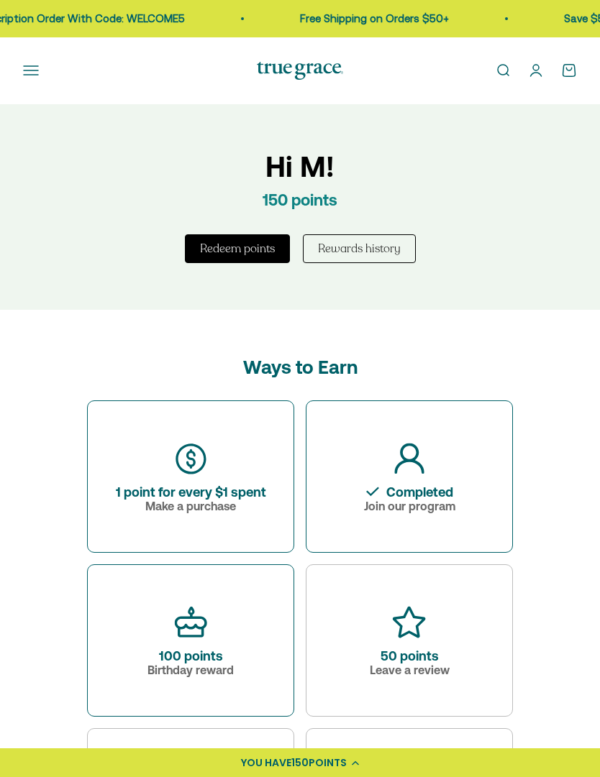
scroll to position [435, 0]
click at [386, 251] on button "Rewards history" at bounding box center [359, 249] width 113 height 29
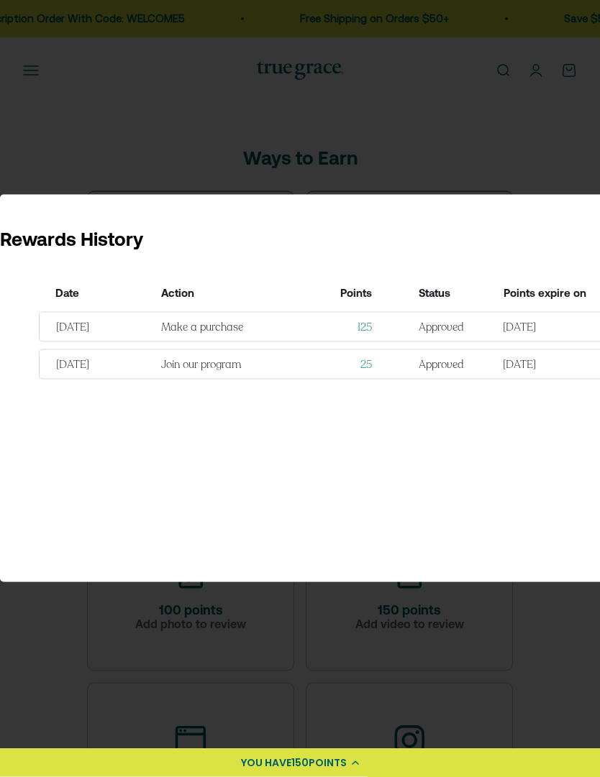
scroll to position [436, 0]
click at [441, 672] on div "Rewards History Date Action Points Status Points expire on 2025/08/28 Make a pu…" at bounding box center [325, 388] width 650 height 777
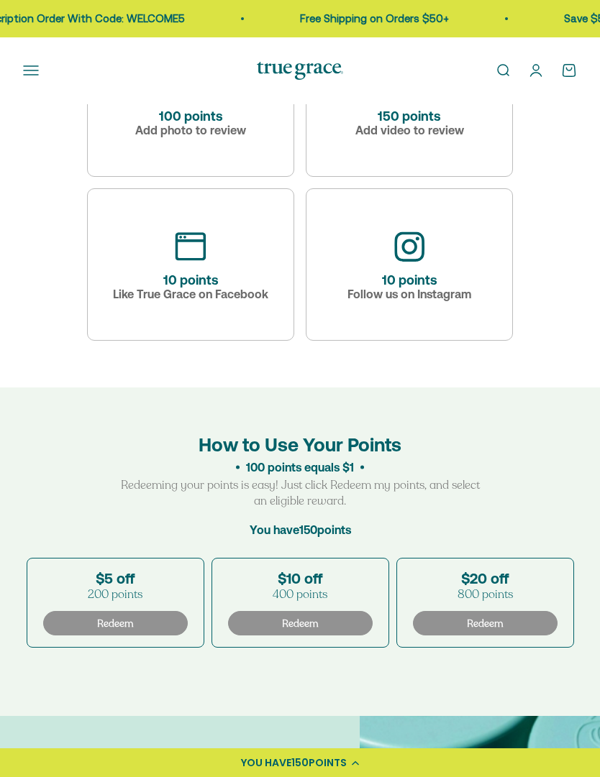
scroll to position [1155, 0]
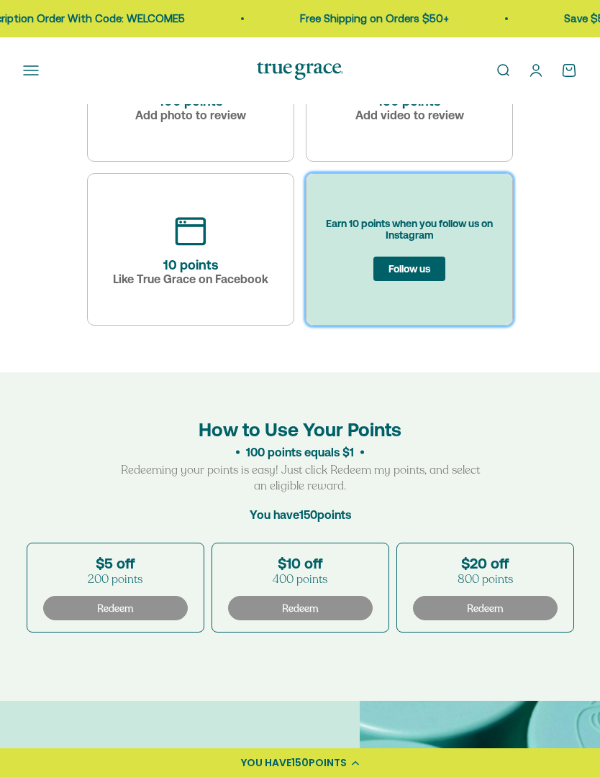
click at [436, 274] on button "Follow us" at bounding box center [409, 269] width 72 height 24
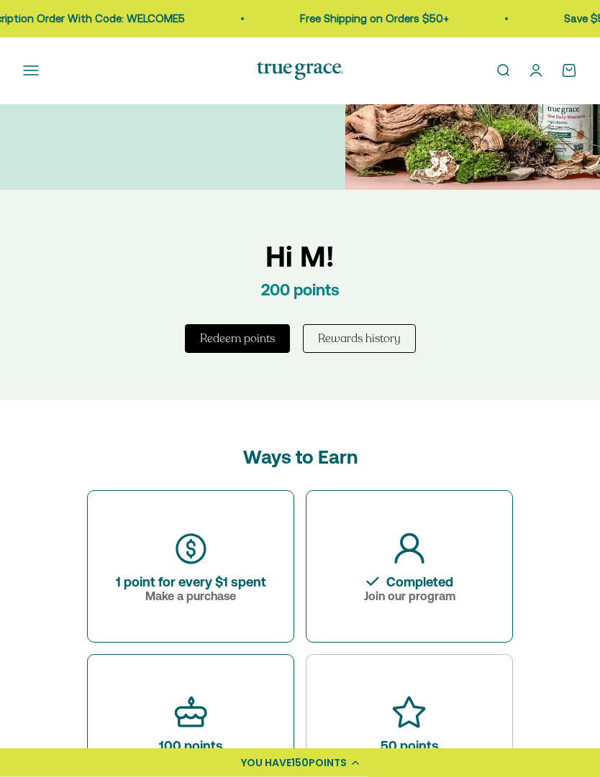
scroll to position [0, 0]
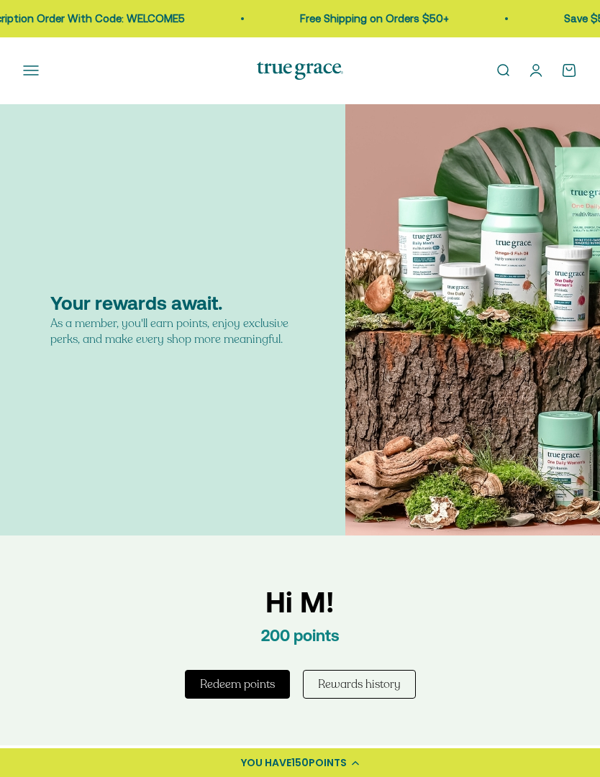
click at [539, 67] on link "Open account page" at bounding box center [536, 71] width 16 height 16
